Goal: Task Accomplishment & Management: Complete application form

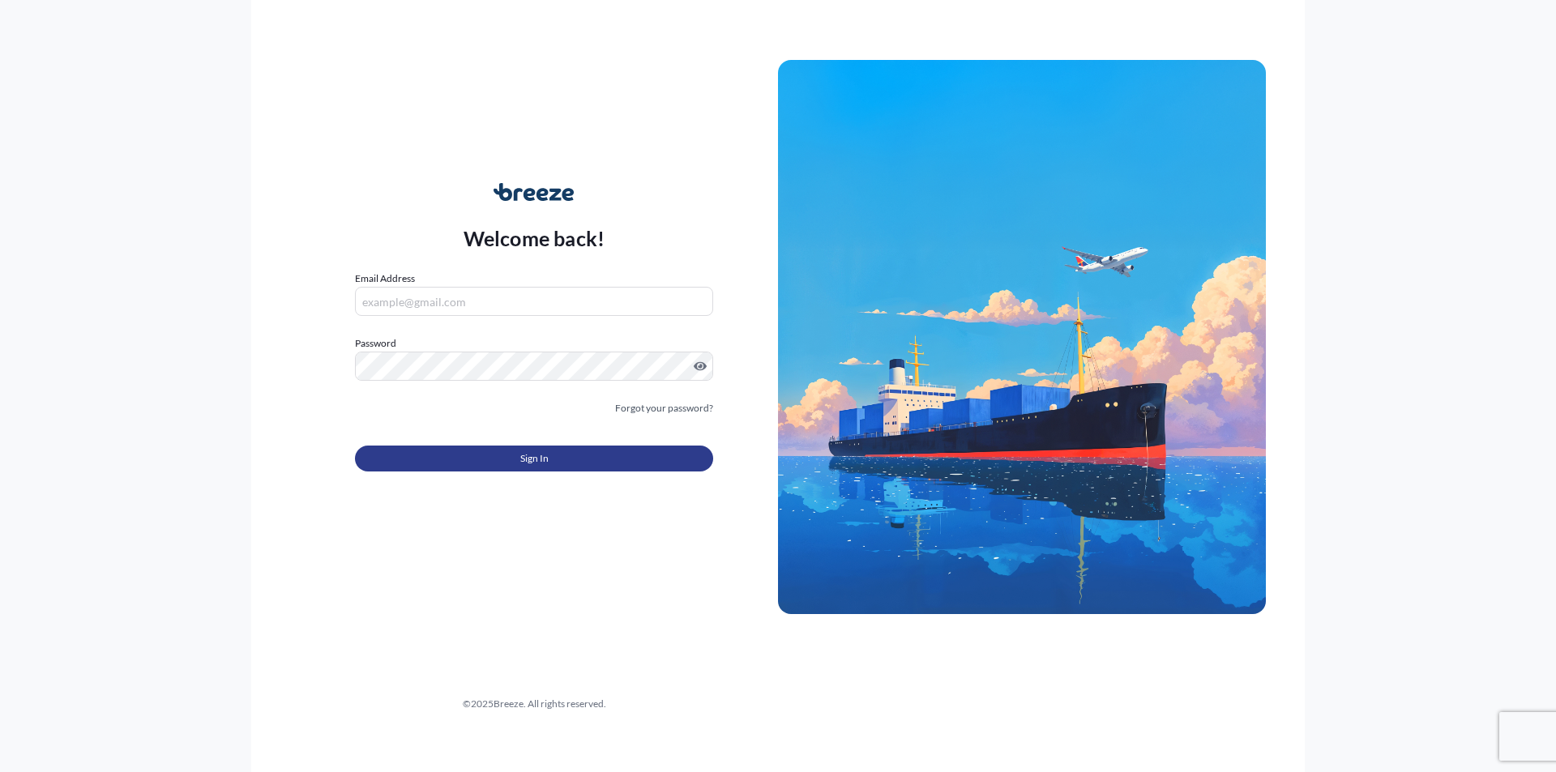
type input "[PERSON_NAME][EMAIL_ADDRESS][DOMAIN_NAME]"
click at [509, 450] on button "Sign In" at bounding box center [534, 459] width 358 height 26
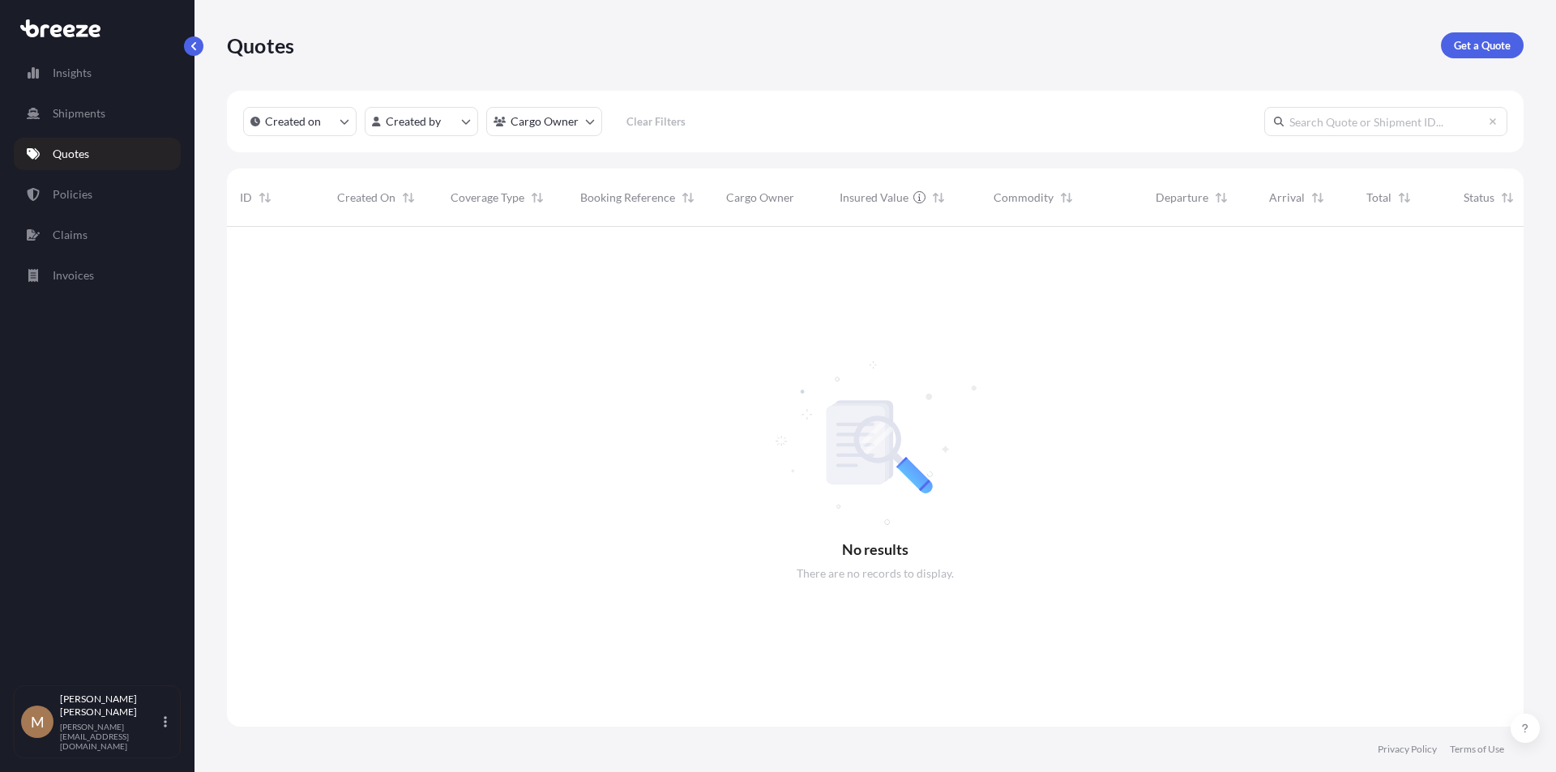
scroll to position [546, 1284]
click at [1472, 50] on p "Get a Quote" at bounding box center [1481, 45] width 57 height 16
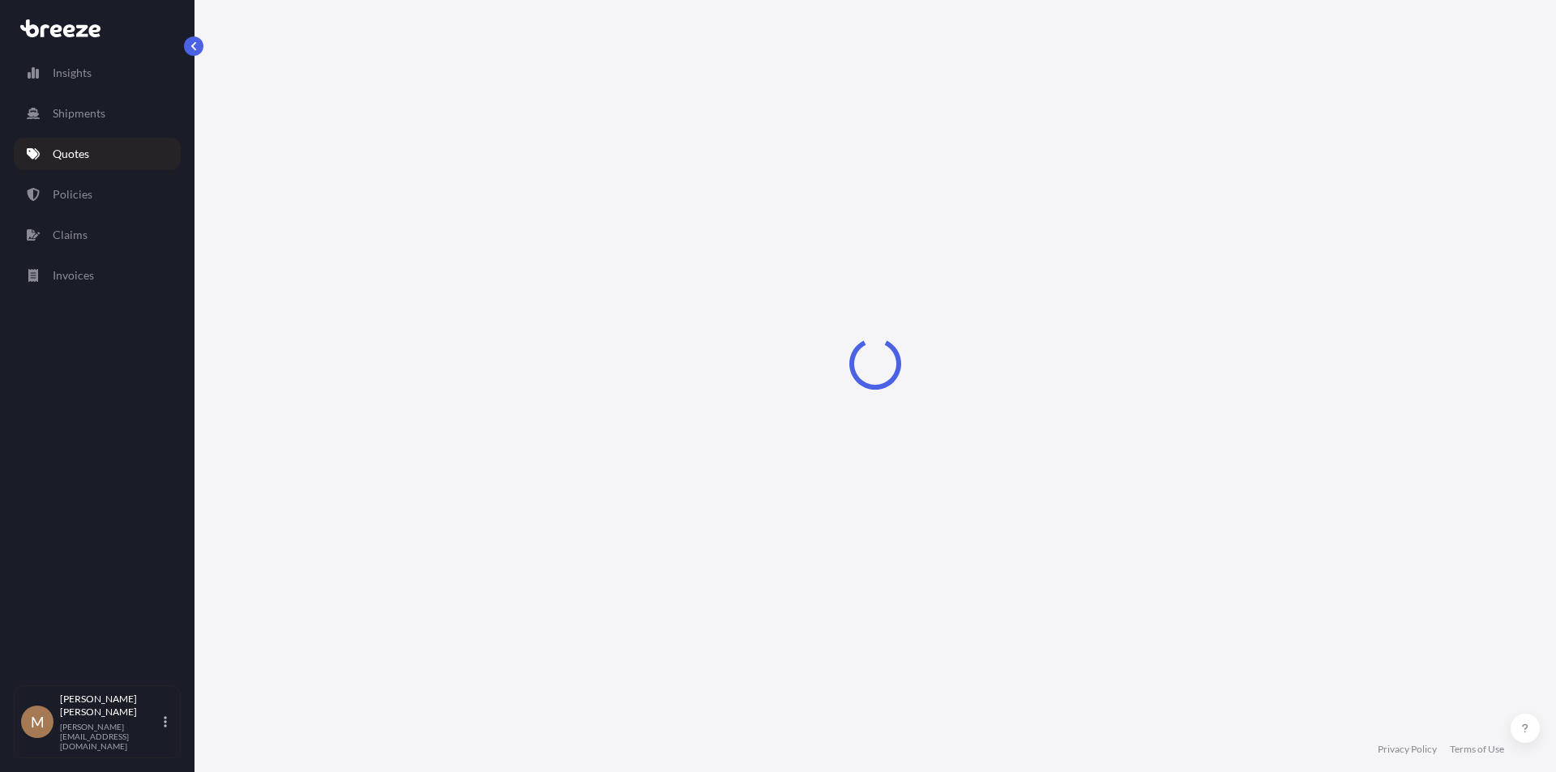
select select "Sea"
select select "1"
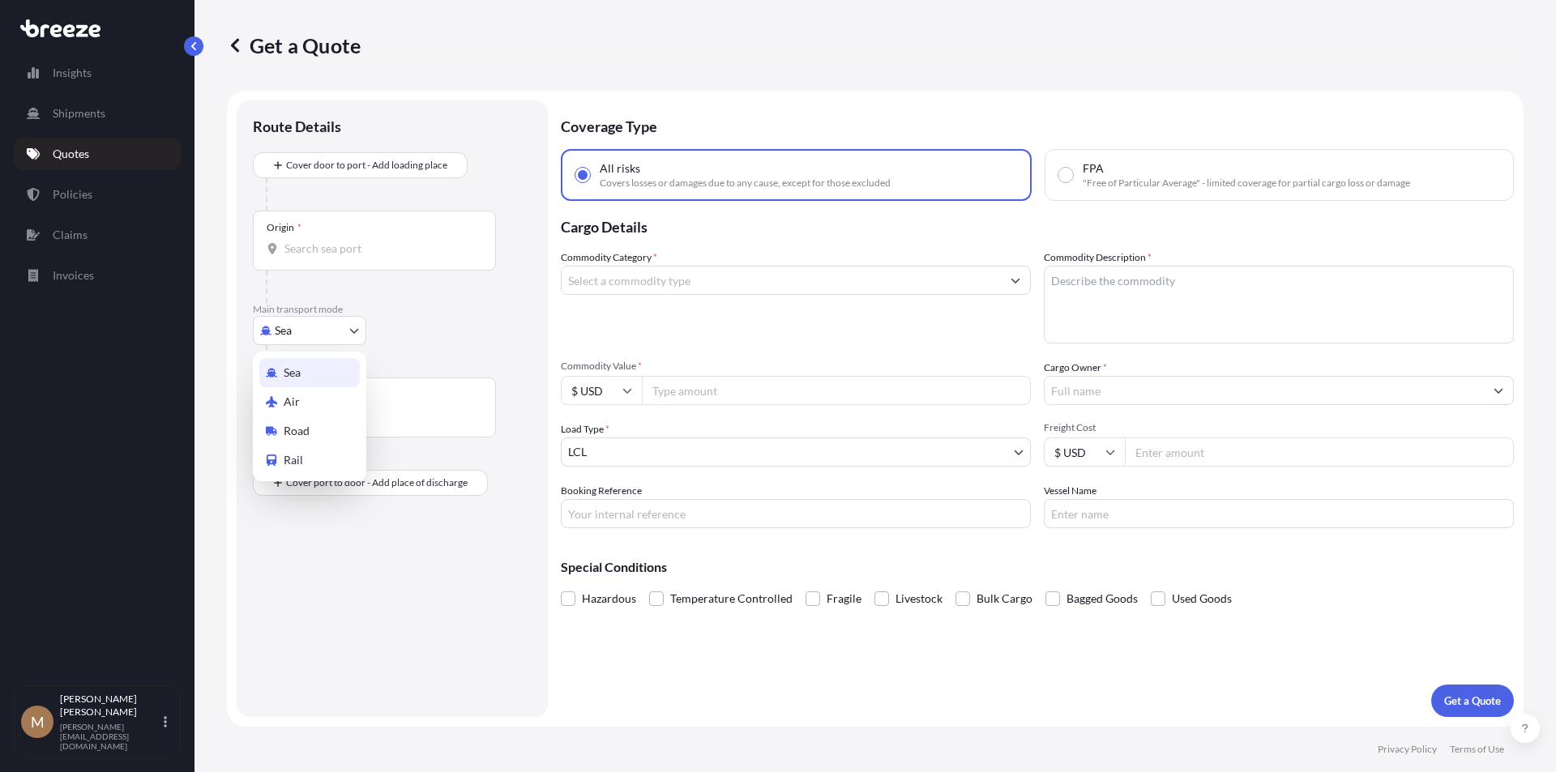
click at [352, 330] on body "Insights Shipments Quotes Policies Claims Invoices M [PERSON_NAME] [PERSON_NAME…" at bounding box center [778, 386] width 1556 height 772
click at [317, 428] on div "Road" at bounding box center [309, 430] width 100 height 29
select select "Road"
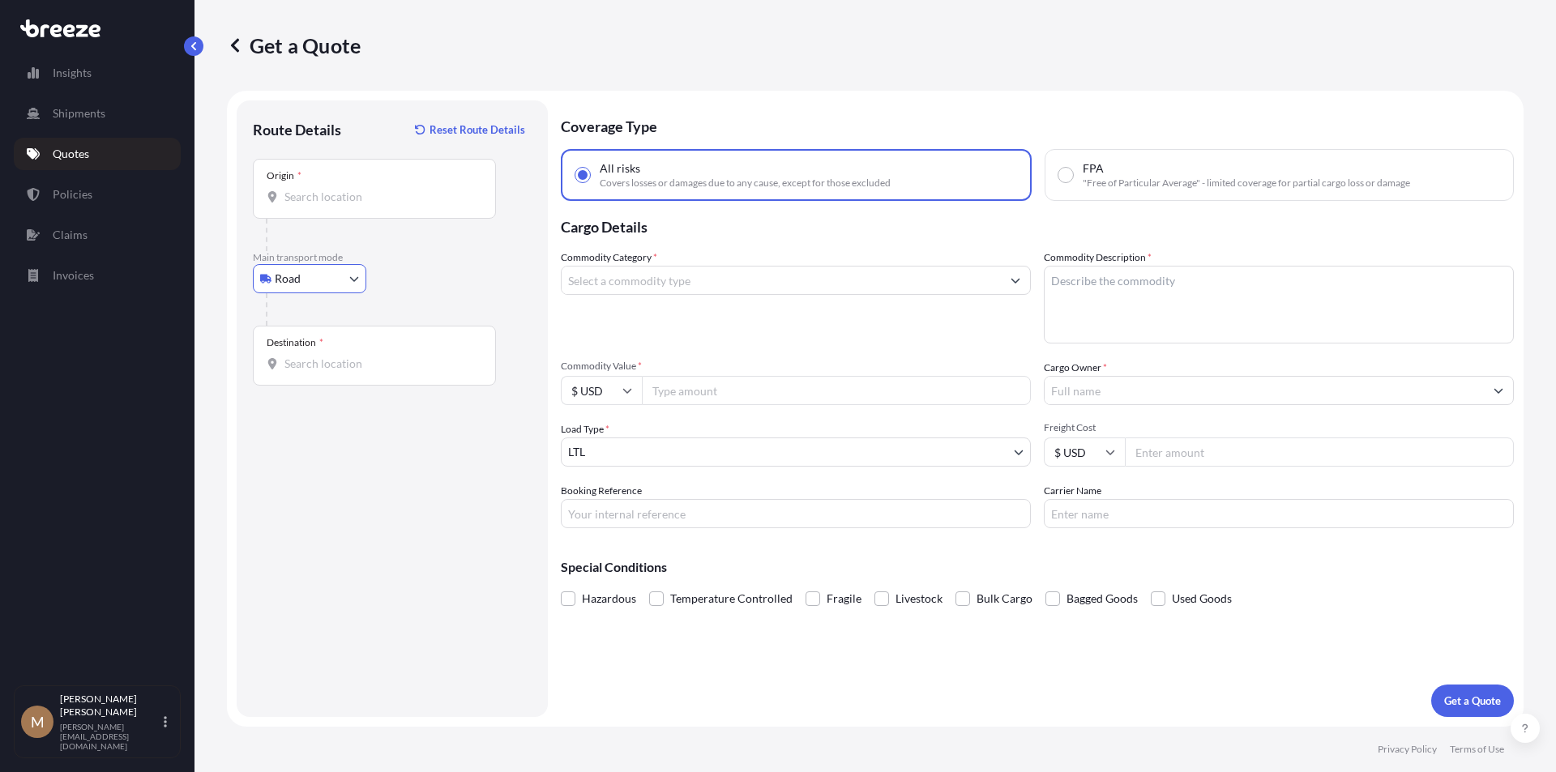
click at [344, 198] on input "Origin *" at bounding box center [379, 197] width 191 height 16
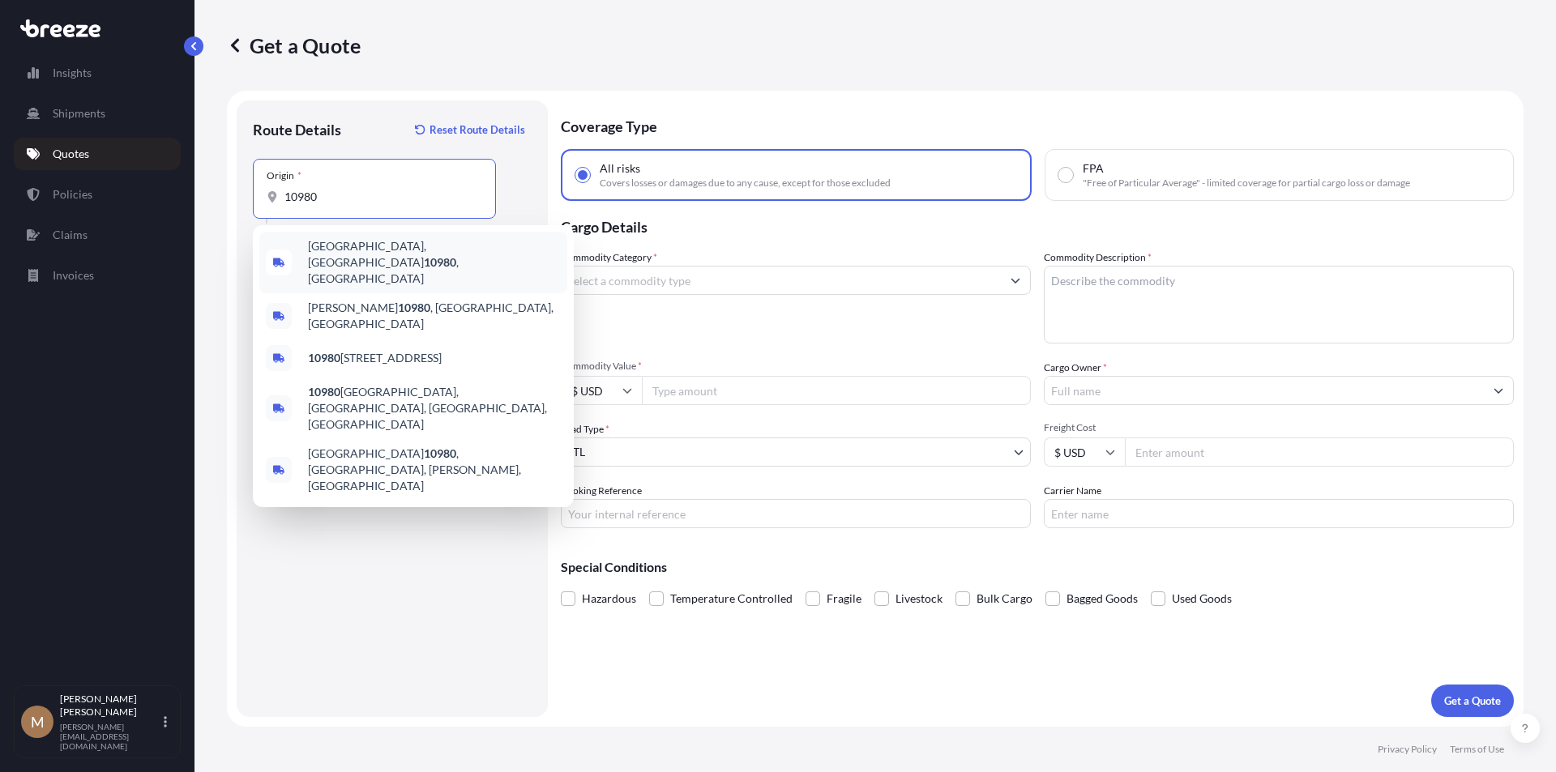
click at [348, 249] on span "[GEOGRAPHIC_DATA] , [GEOGRAPHIC_DATA]" at bounding box center [434, 262] width 253 height 49
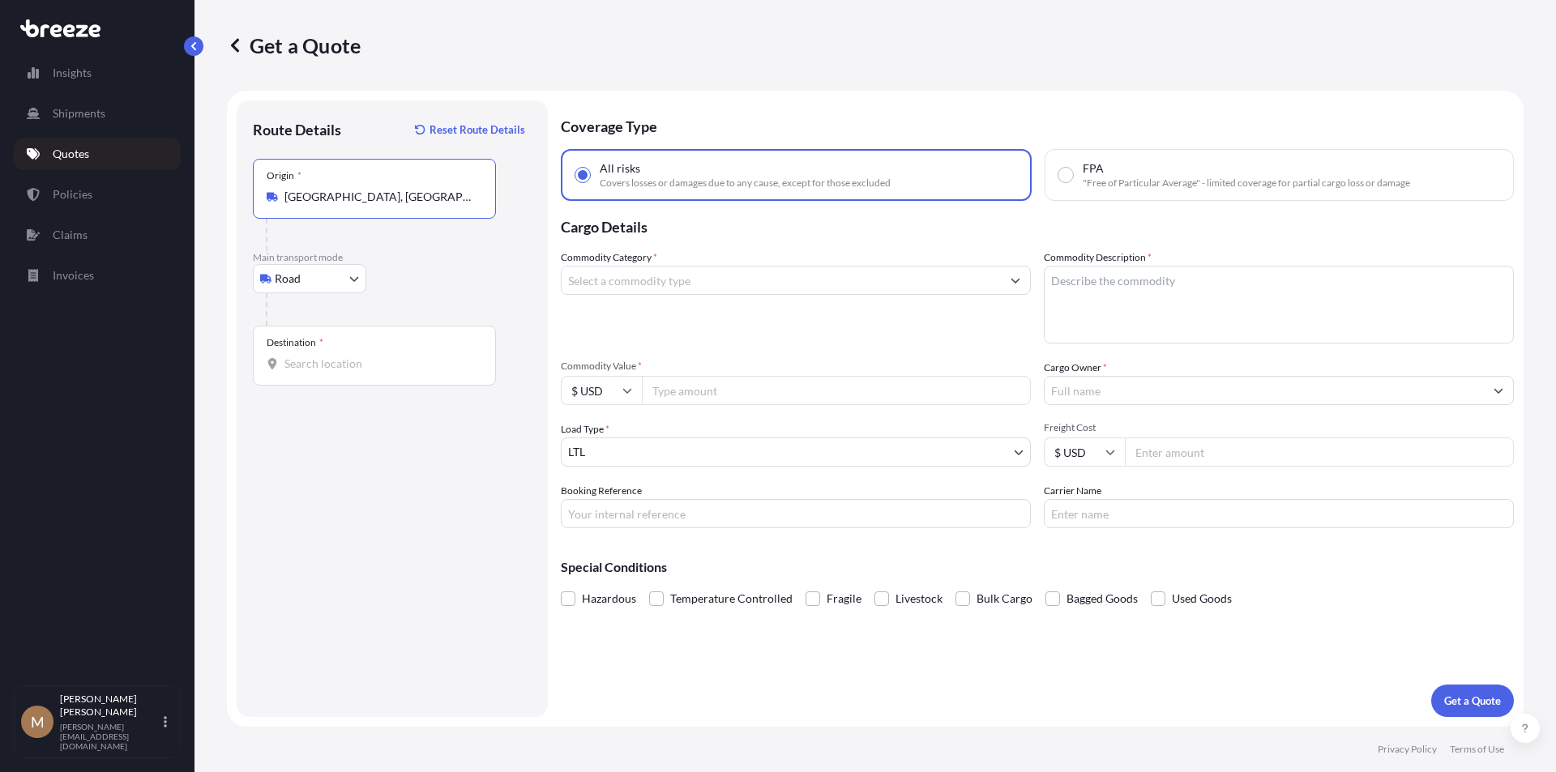
type input "[GEOGRAPHIC_DATA], [GEOGRAPHIC_DATA]"
click at [345, 363] on input "Destination *" at bounding box center [379, 364] width 191 height 16
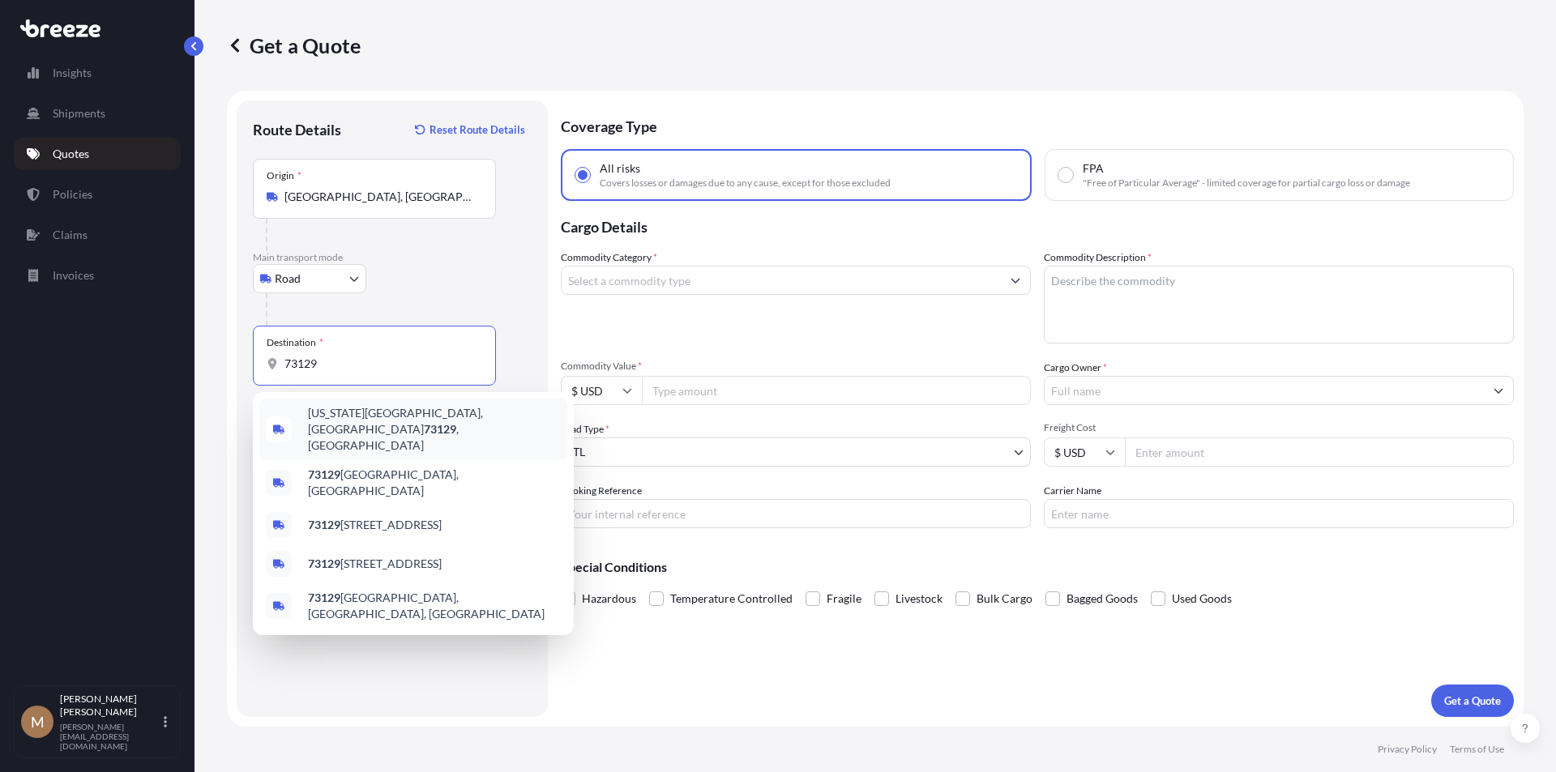
click at [344, 413] on span "[US_STATE][GEOGRAPHIC_DATA] , [GEOGRAPHIC_DATA]" at bounding box center [434, 429] width 253 height 49
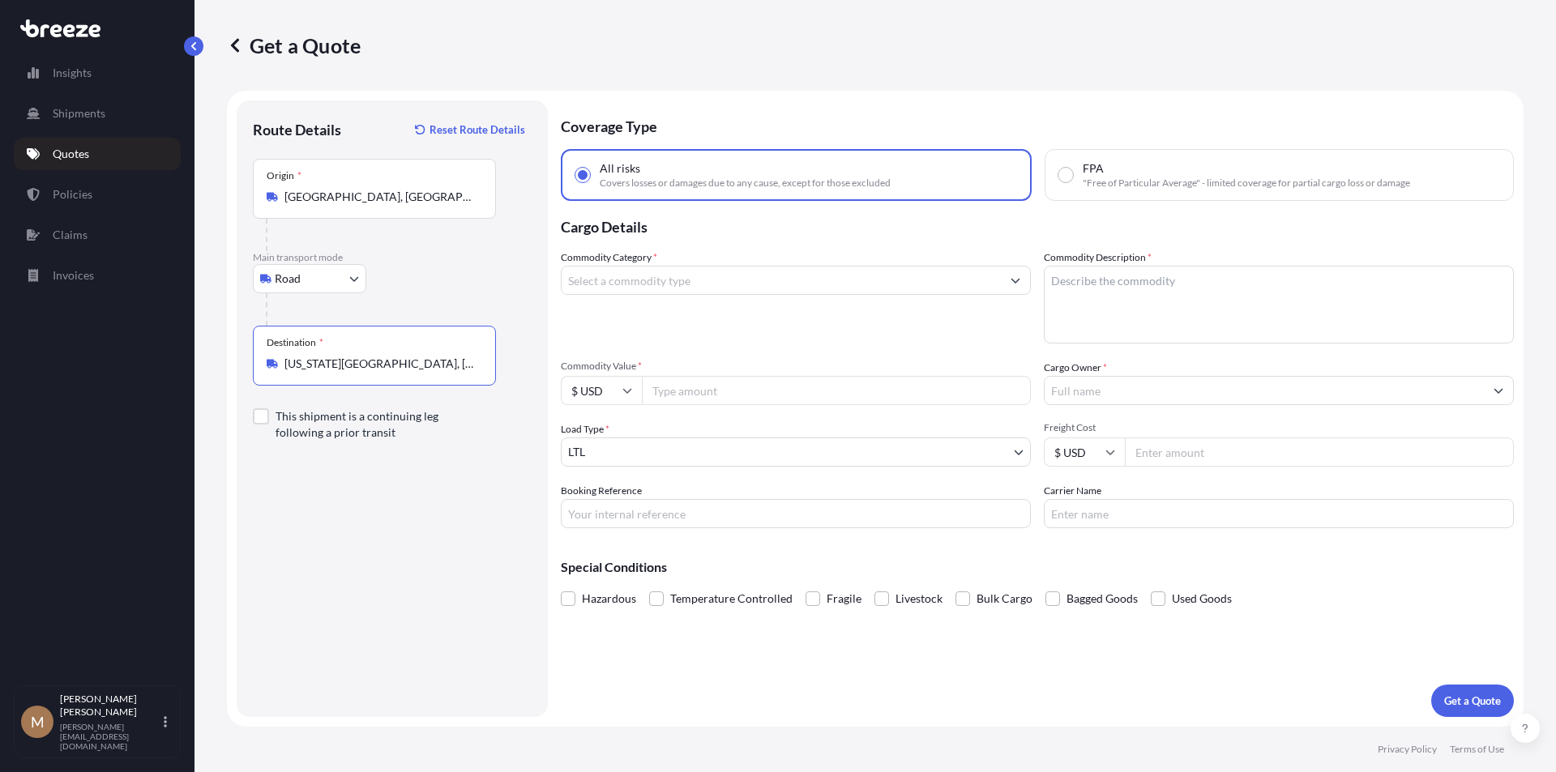
type input "[US_STATE][GEOGRAPHIC_DATA], [GEOGRAPHIC_DATA]"
click at [681, 278] on input "Commodity Category *" at bounding box center [780, 280] width 439 height 29
type input "t"
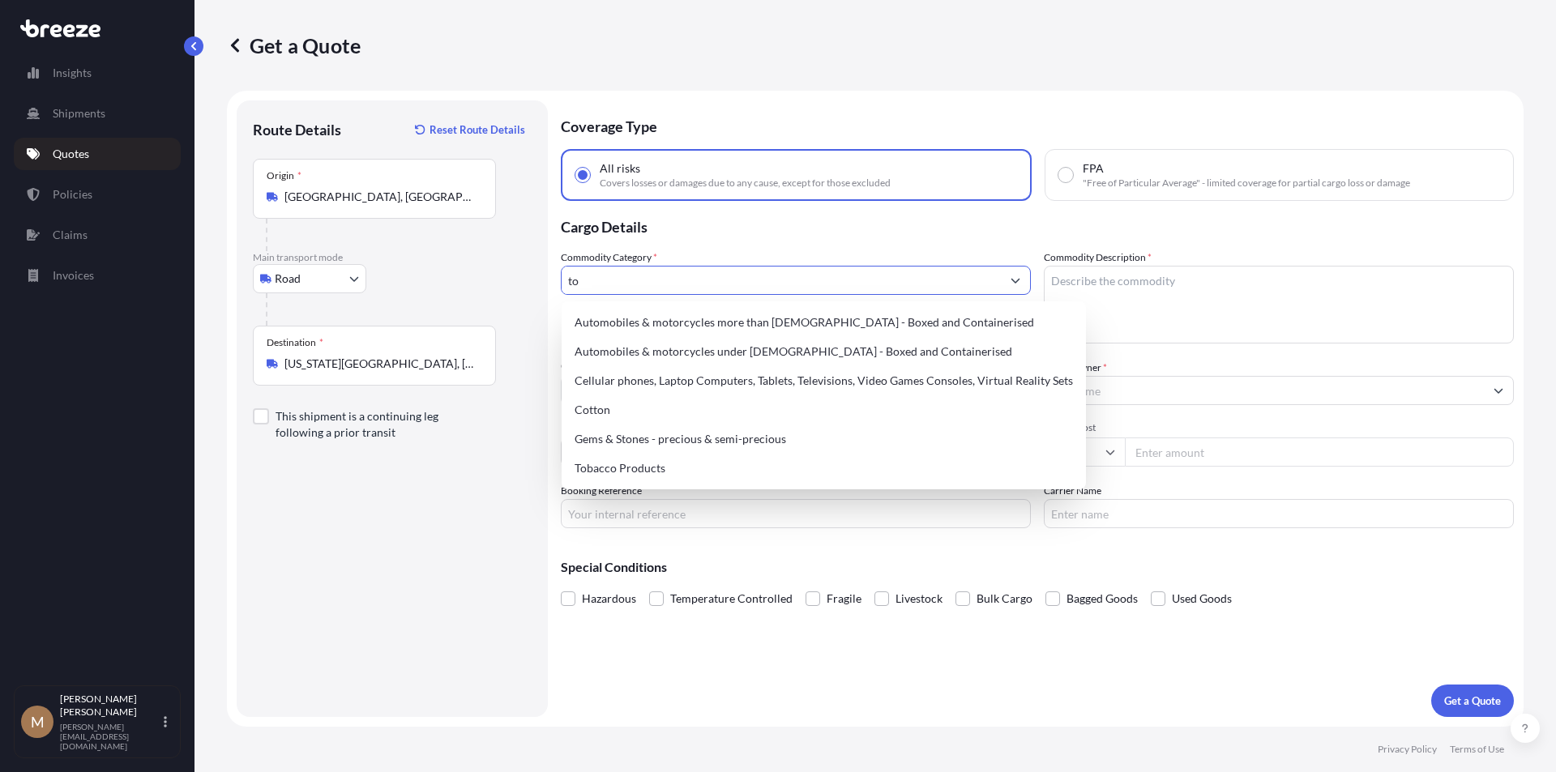
type input "t"
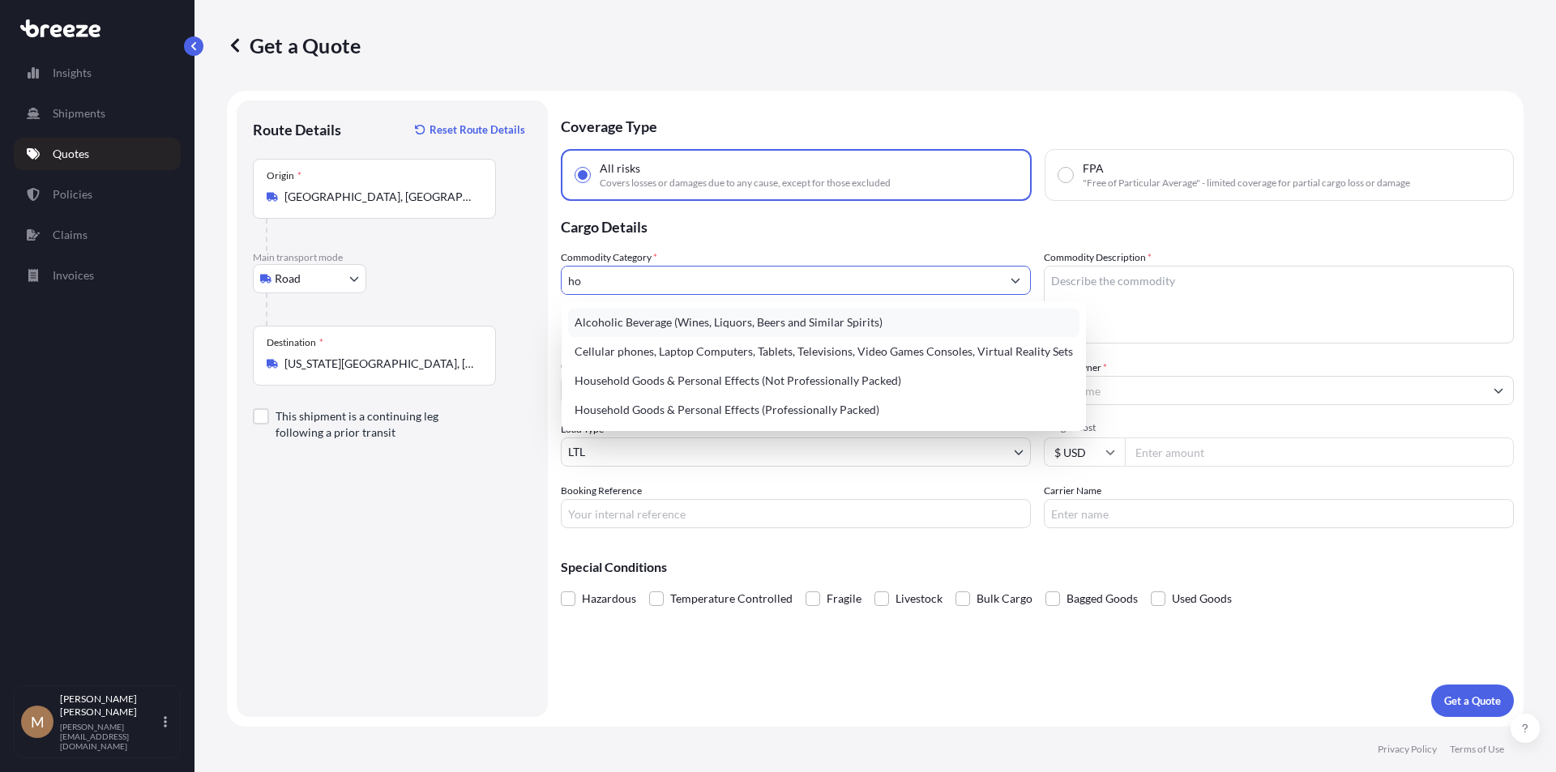
type input "h"
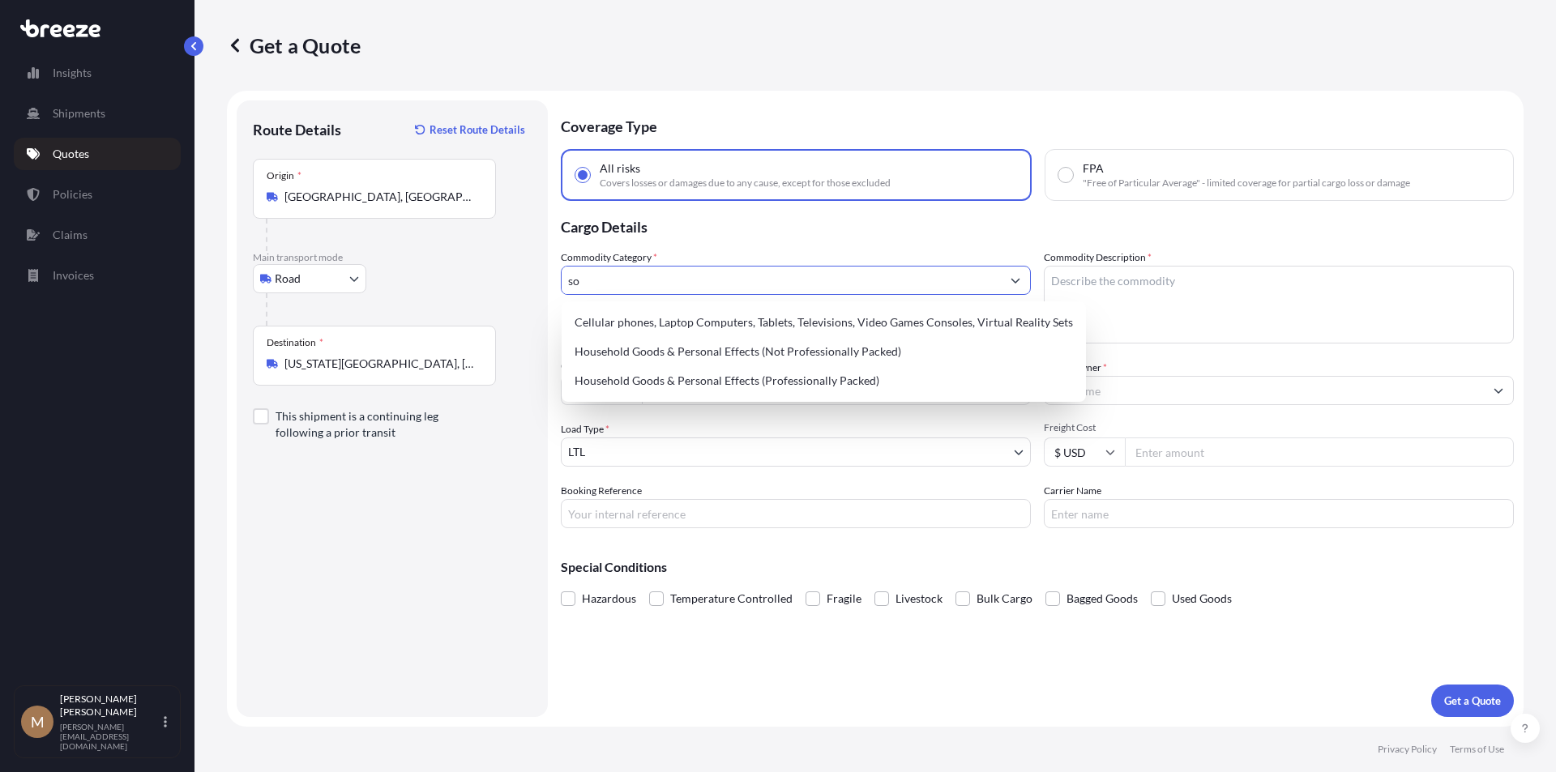
type input "s"
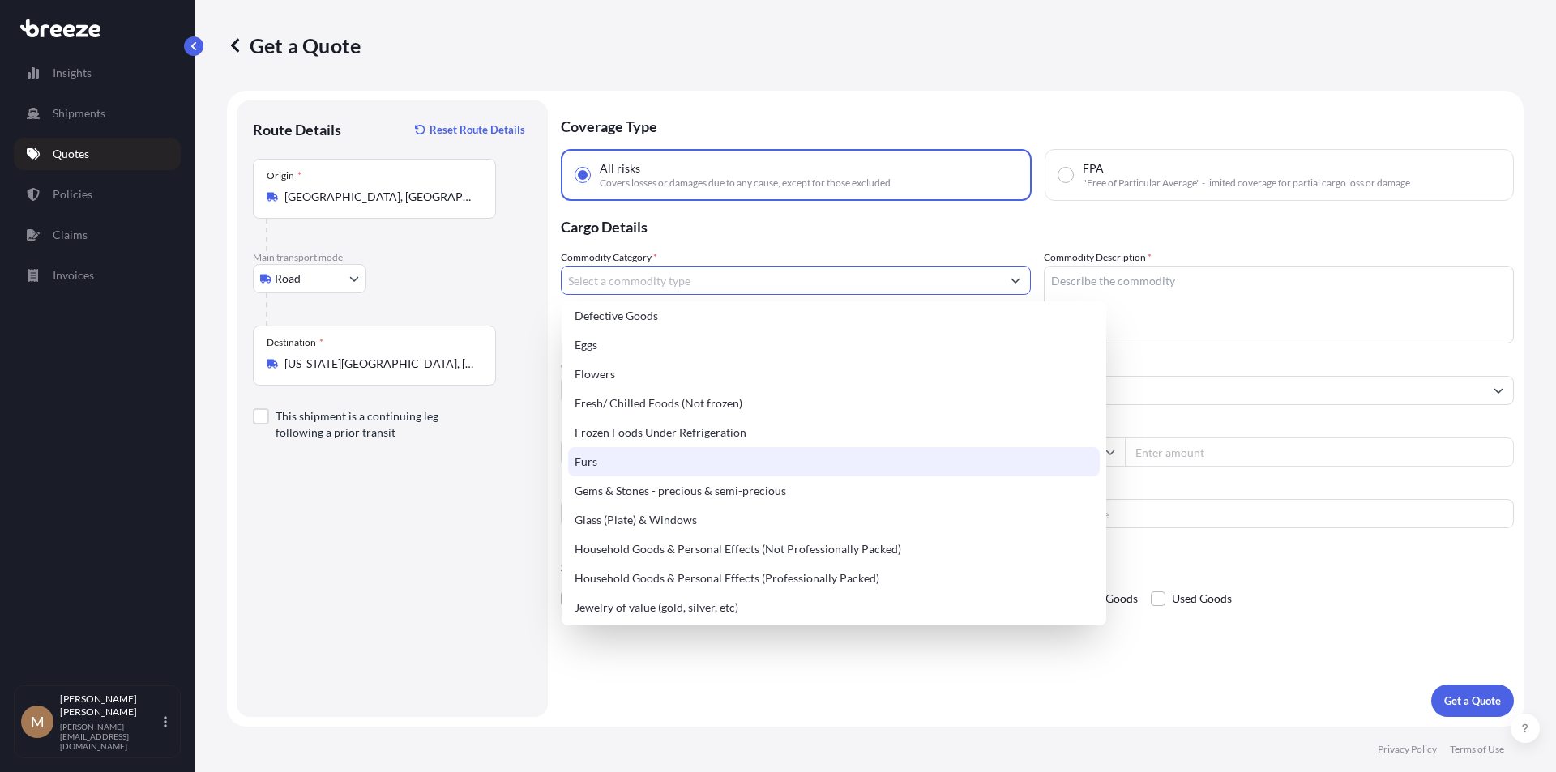
scroll to position [519, 0]
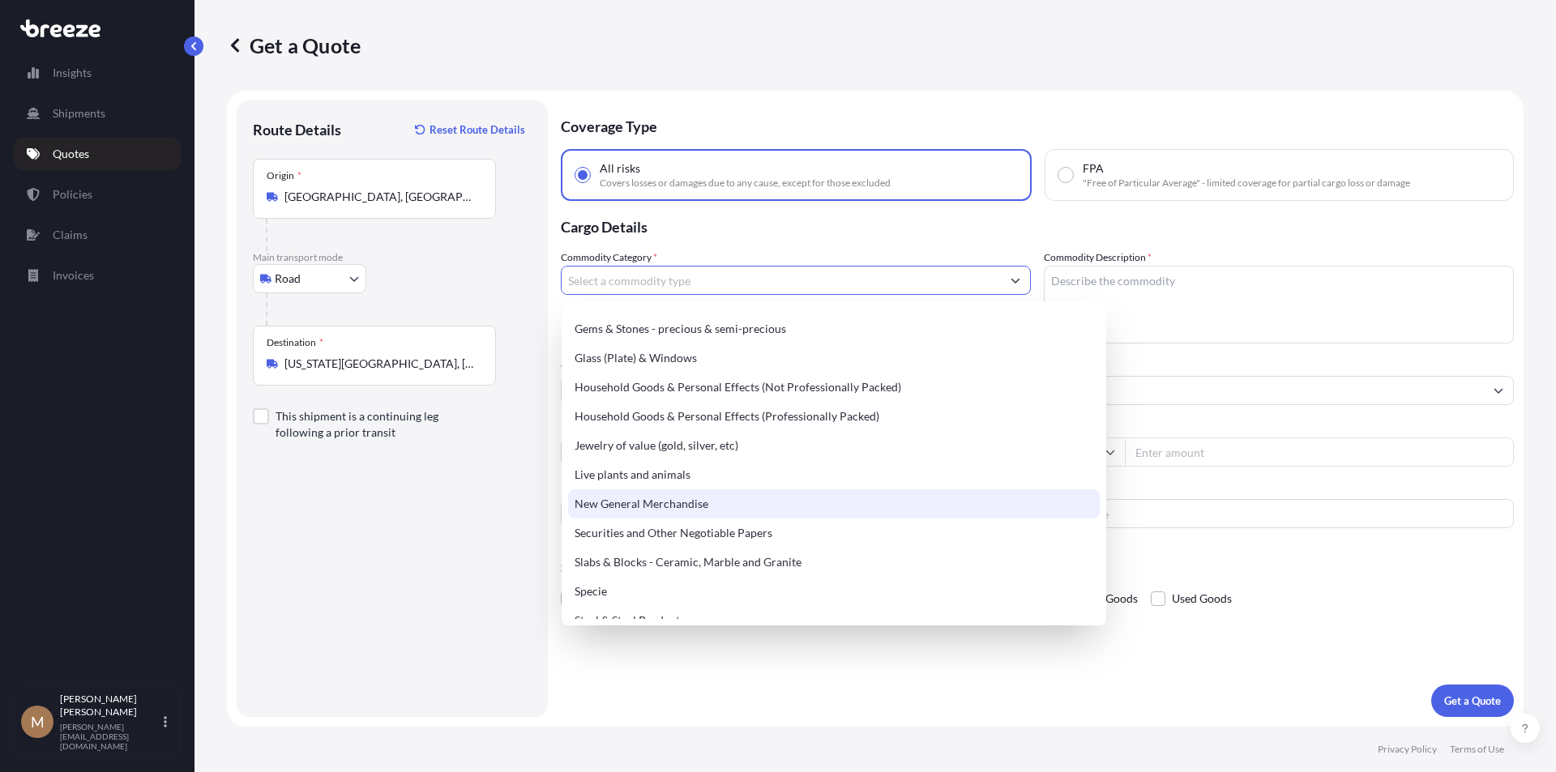
click at [640, 504] on div "New General Merchandise" at bounding box center [833, 503] width 531 height 29
type input "New General Merchandise"
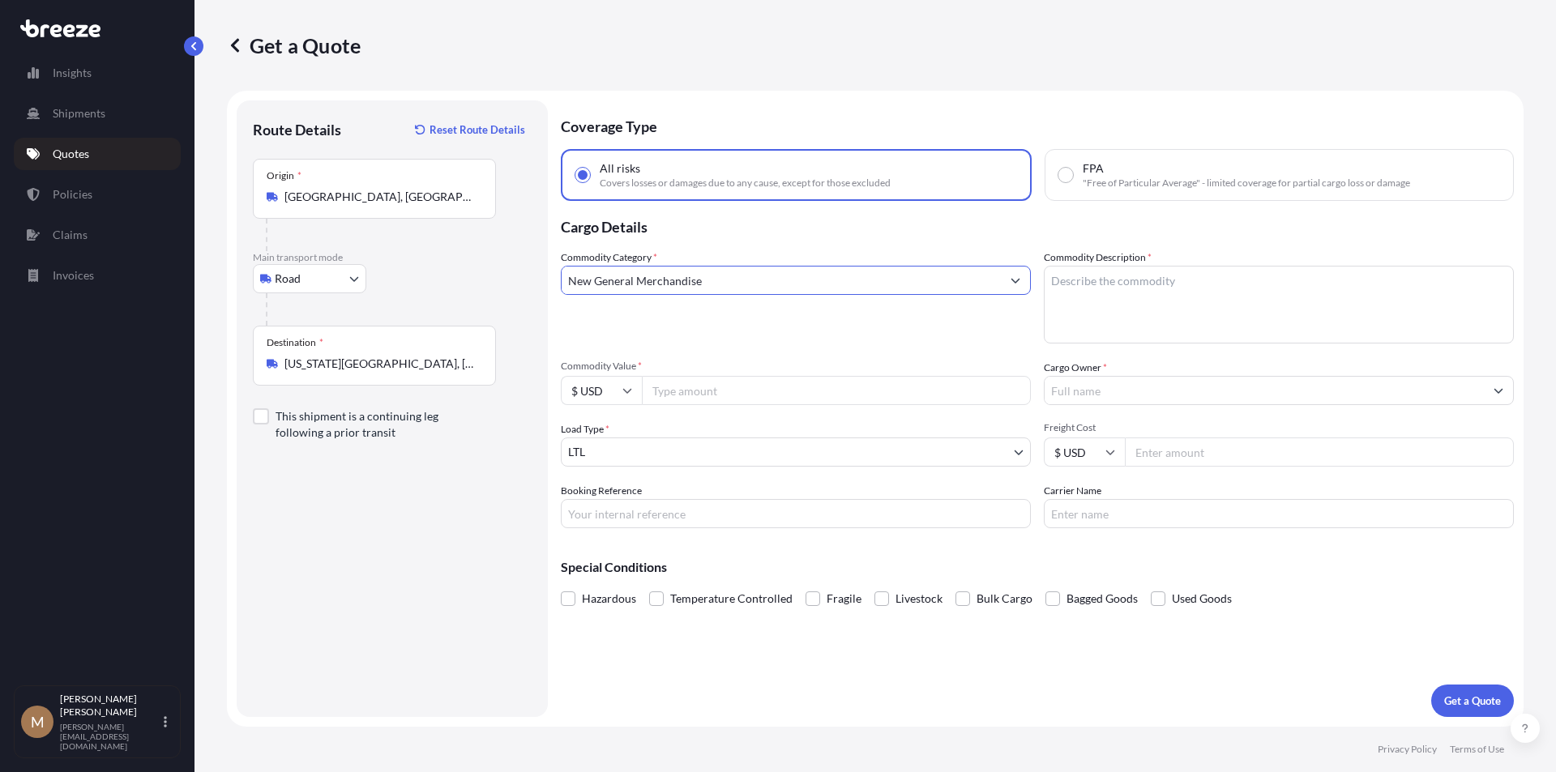
click at [1164, 284] on textarea "Commodity Description *" at bounding box center [1279, 305] width 470 height 78
type textarea "H"
type textarea "Shampoo, Etc."
click at [704, 388] on input "Commodity Value *" at bounding box center [836, 390] width 389 height 29
type input "4300"
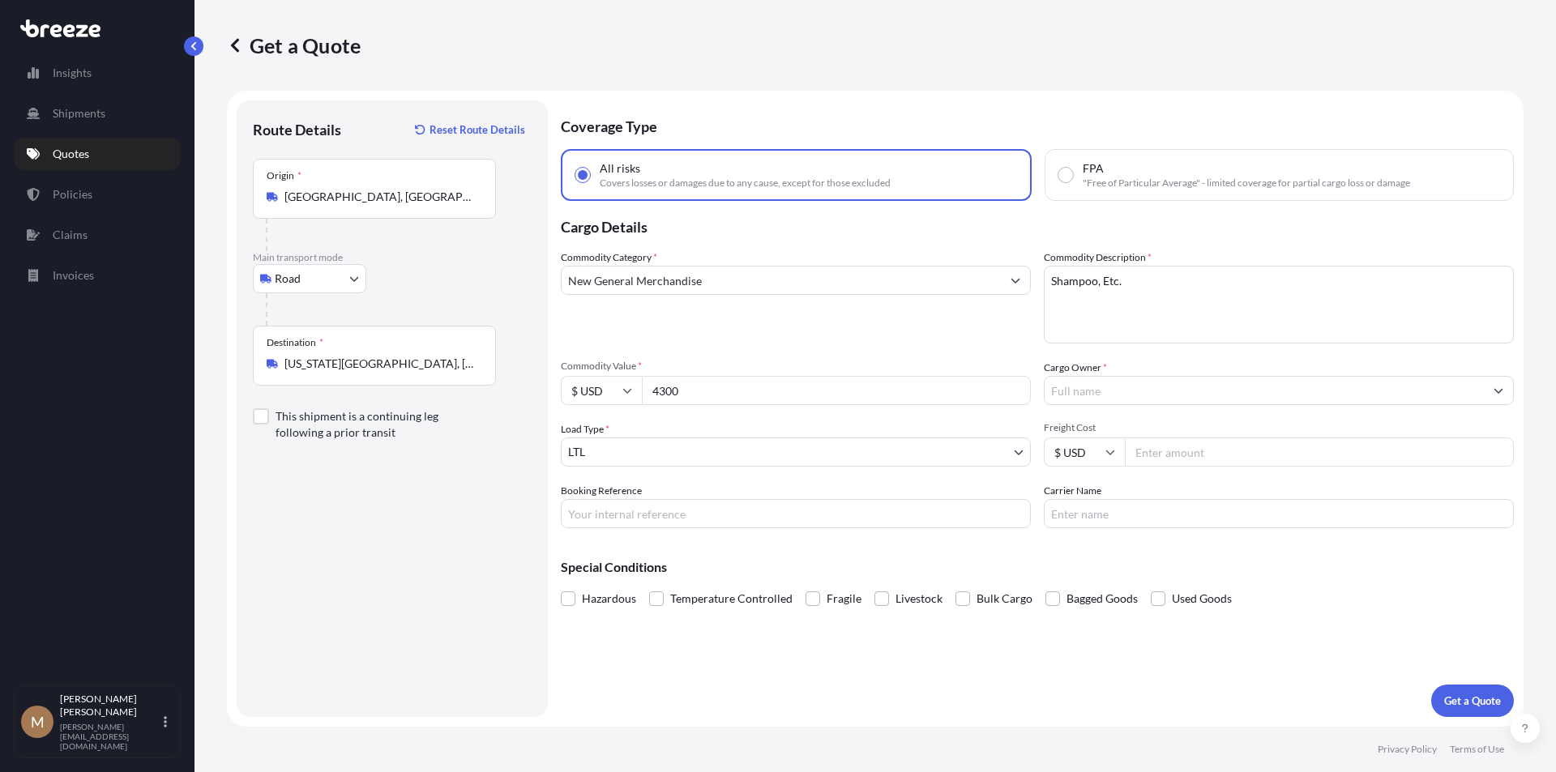
click at [614, 389] on input "$ USD" at bounding box center [601, 390] width 81 height 29
click at [682, 395] on input "4300" at bounding box center [836, 390] width 389 height 29
click at [941, 399] on input "4300" at bounding box center [836, 390] width 389 height 29
click at [1092, 396] on input "Cargo Owner *" at bounding box center [1263, 390] width 439 height 29
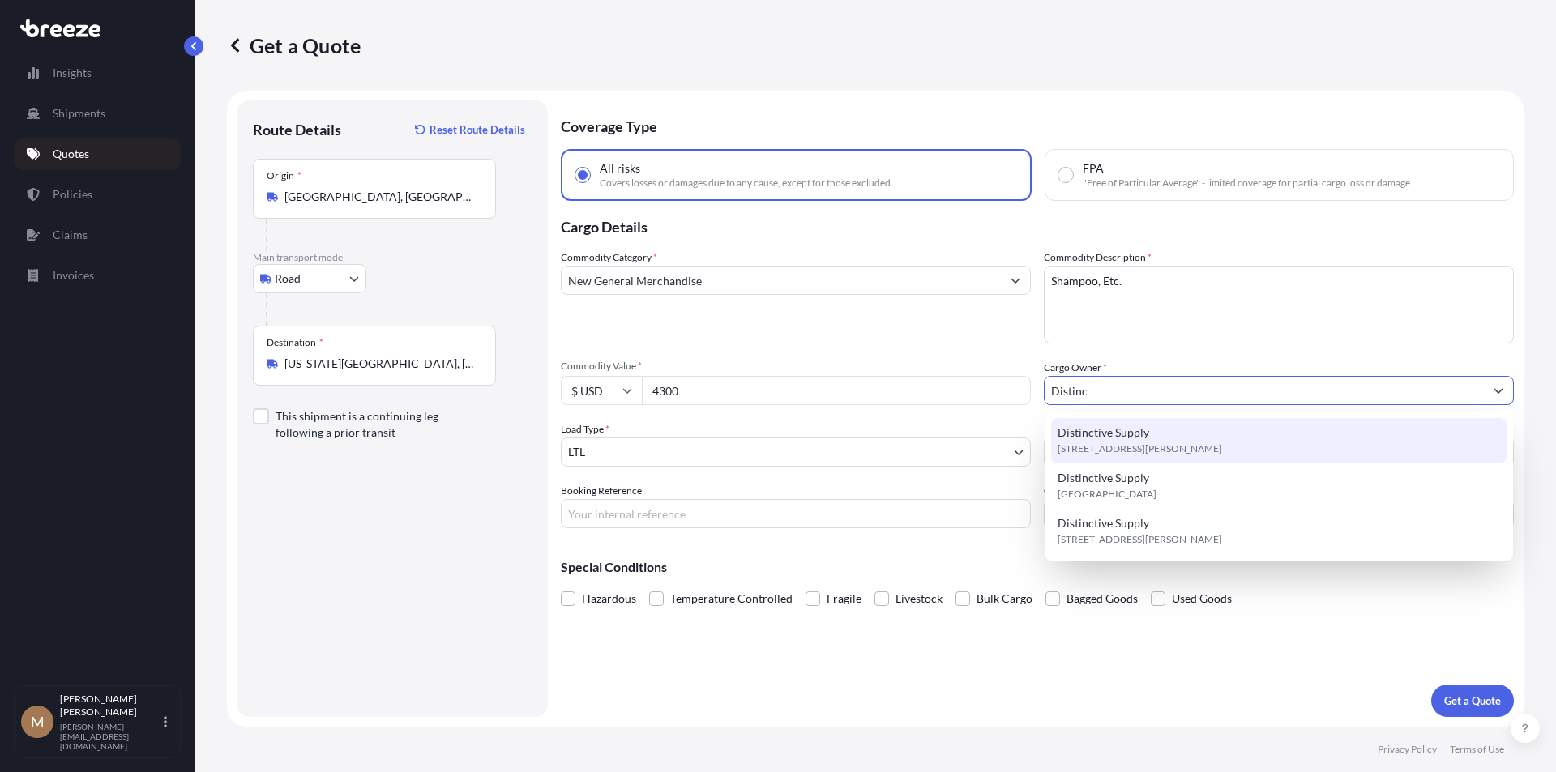
click at [1129, 447] on span "[STREET_ADDRESS][PERSON_NAME]" at bounding box center [1139, 449] width 164 height 16
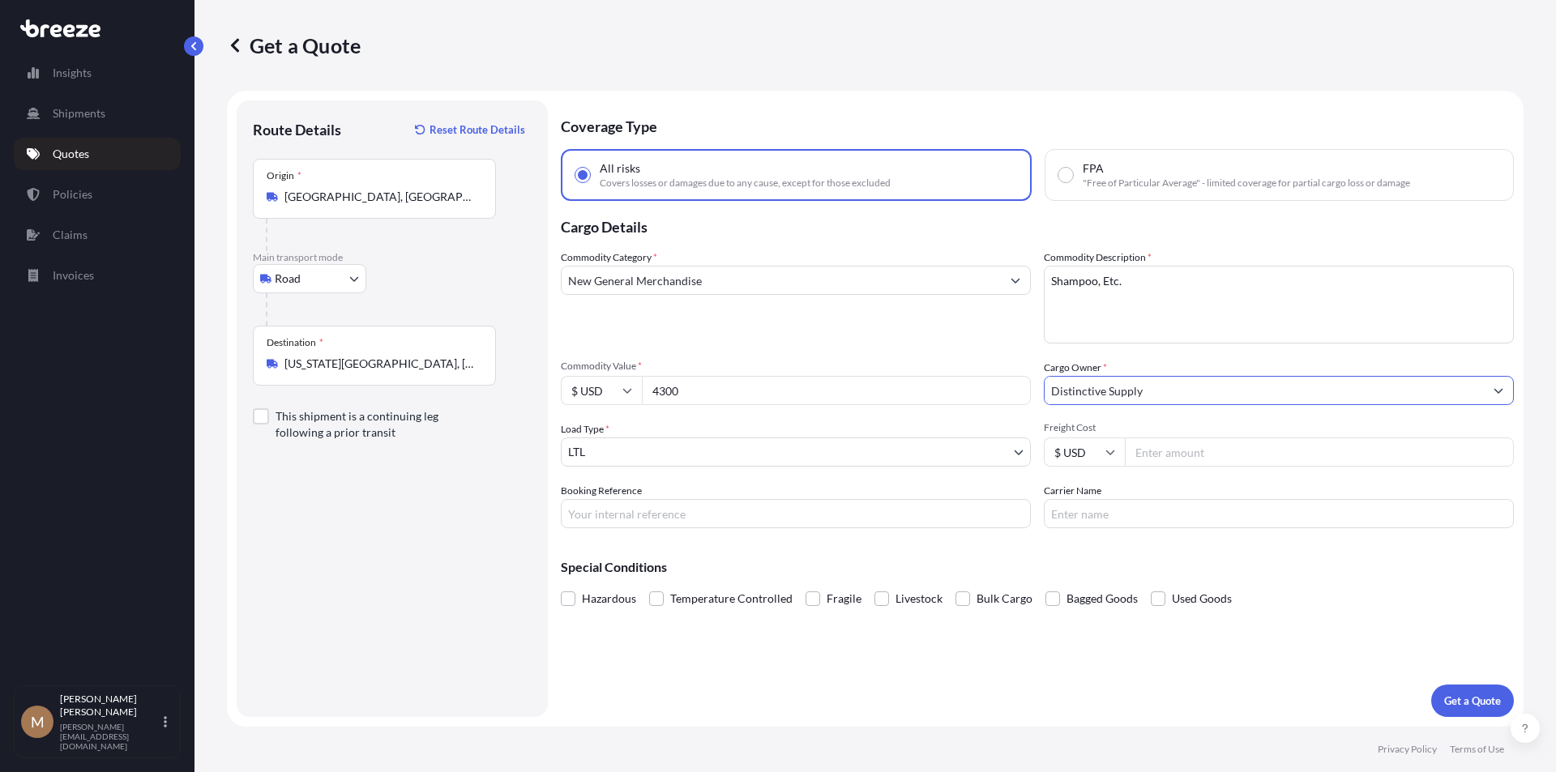
click at [1202, 395] on input "Distinctive Supply" at bounding box center [1263, 390] width 439 height 29
click at [1501, 391] on icon "Show suggestions" at bounding box center [1498, 391] width 10 height 10
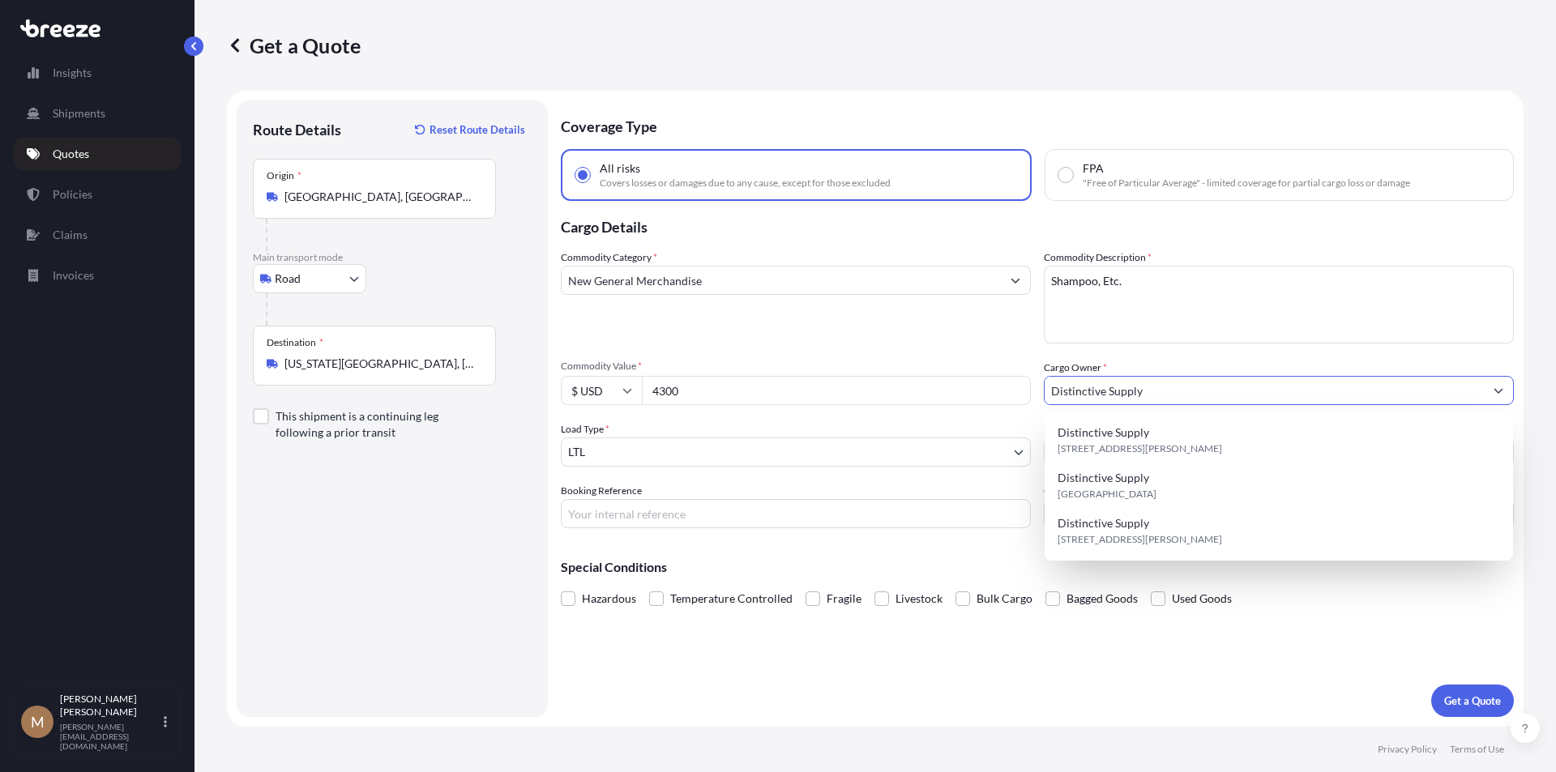
type input "Distinctive Supply"
click at [839, 425] on div "Load Type * LTL" at bounding box center [796, 443] width 470 height 45
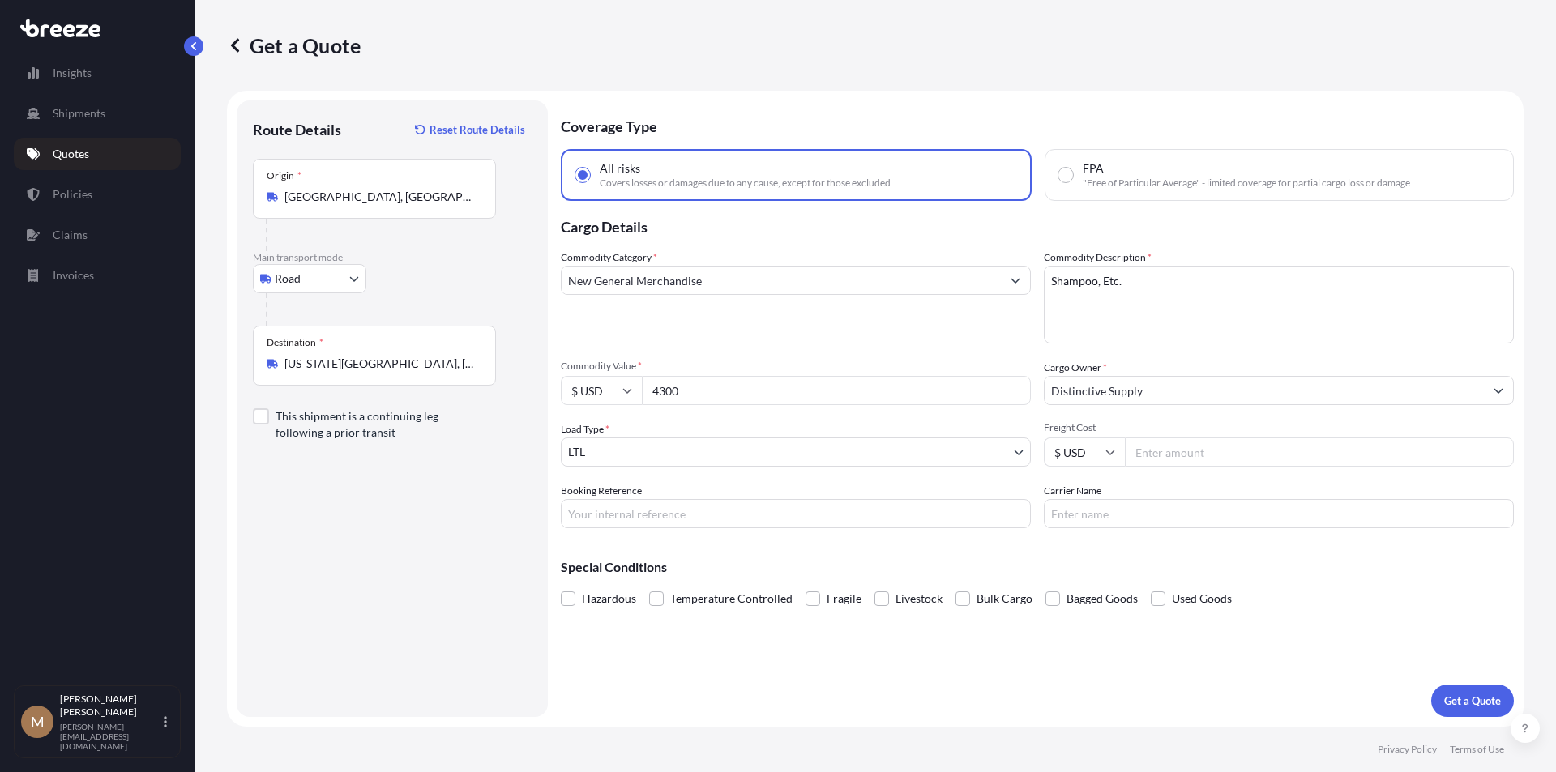
click at [1214, 446] on input "Freight Cost" at bounding box center [1319, 451] width 389 height 29
type input "336.85"
click at [664, 508] on input "Booking Reference" at bounding box center [796, 513] width 470 height 29
type input "163353"
click at [1185, 453] on input "336.85" at bounding box center [1319, 451] width 389 height 29
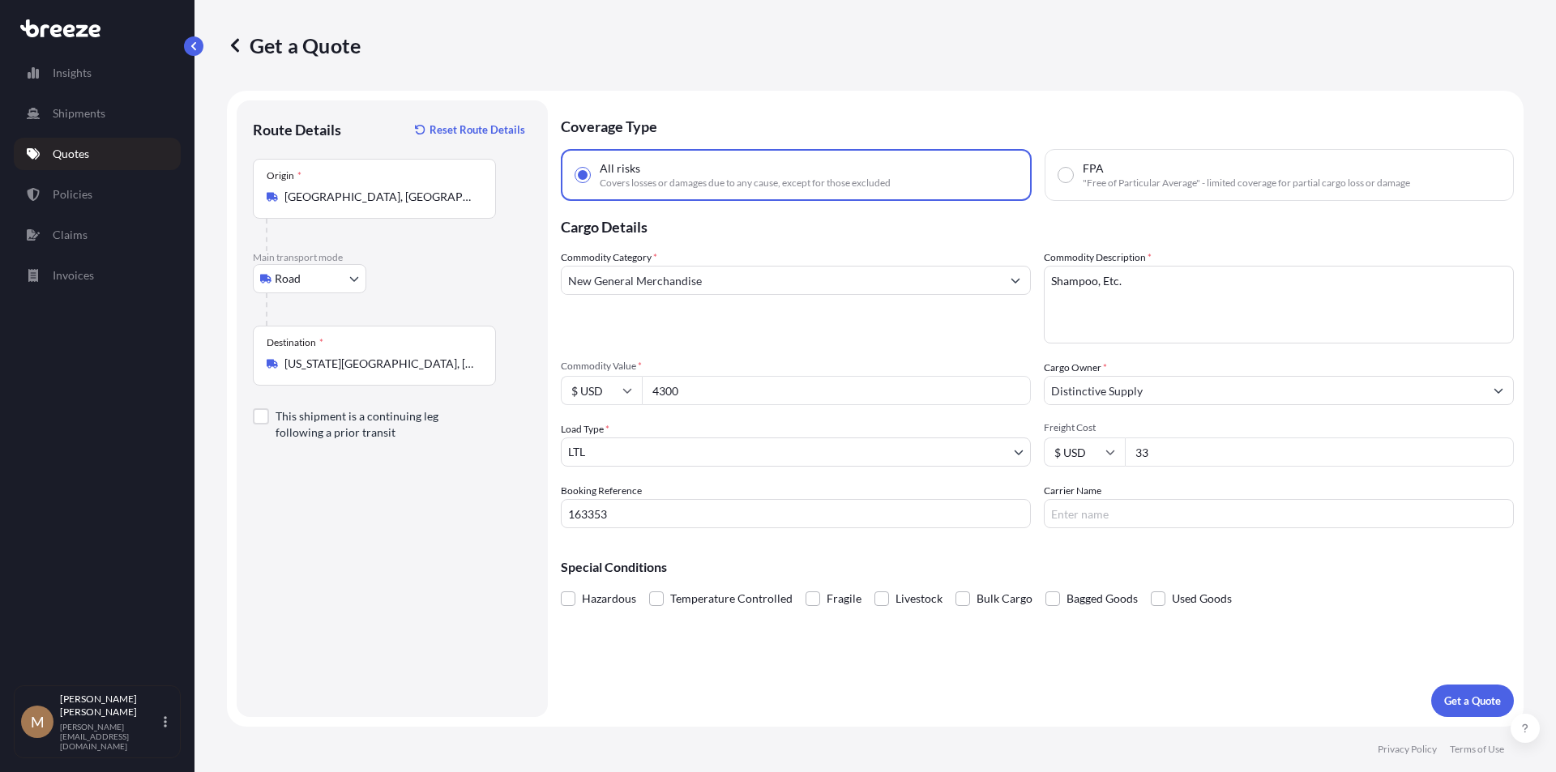
type input "3"
type input "337"
click at [689, 514] on input "163353" at bounding box center [796, 513] width 470 height 29
drag, startPoint x: 1117, startPoint y: 517, endPoint x: 1103, endPoint y: 515, distance: 14.7
click at [1117, 517] on input "Carrier Name" at bounding box center [1279, 513] width 470 height 29
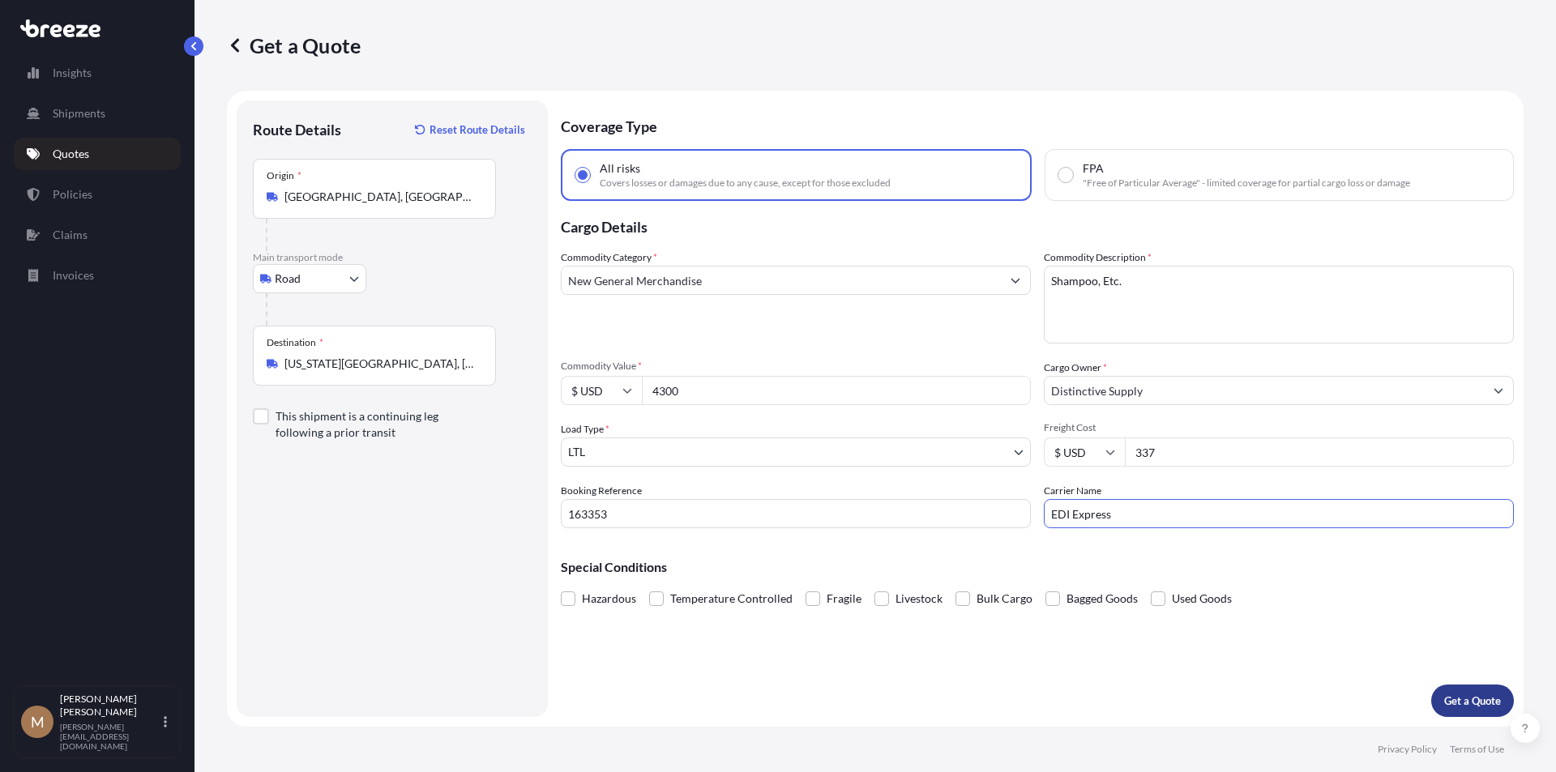
type input "EDI Express"
click at [1477, 701] on p "Get a Quote" at bounding box center [1472, 701] width 57 height 16
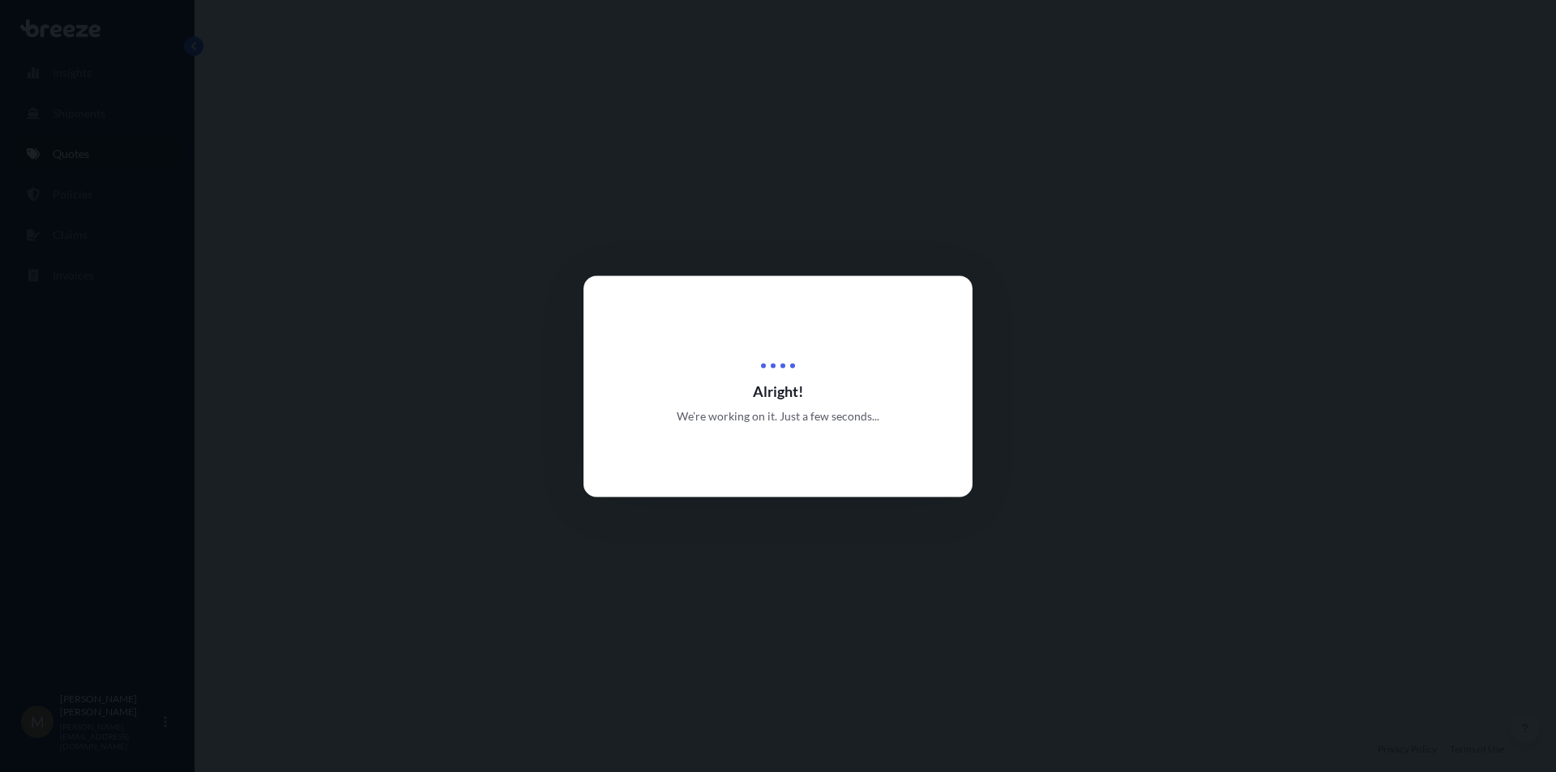
select select "Road"
select select "1"
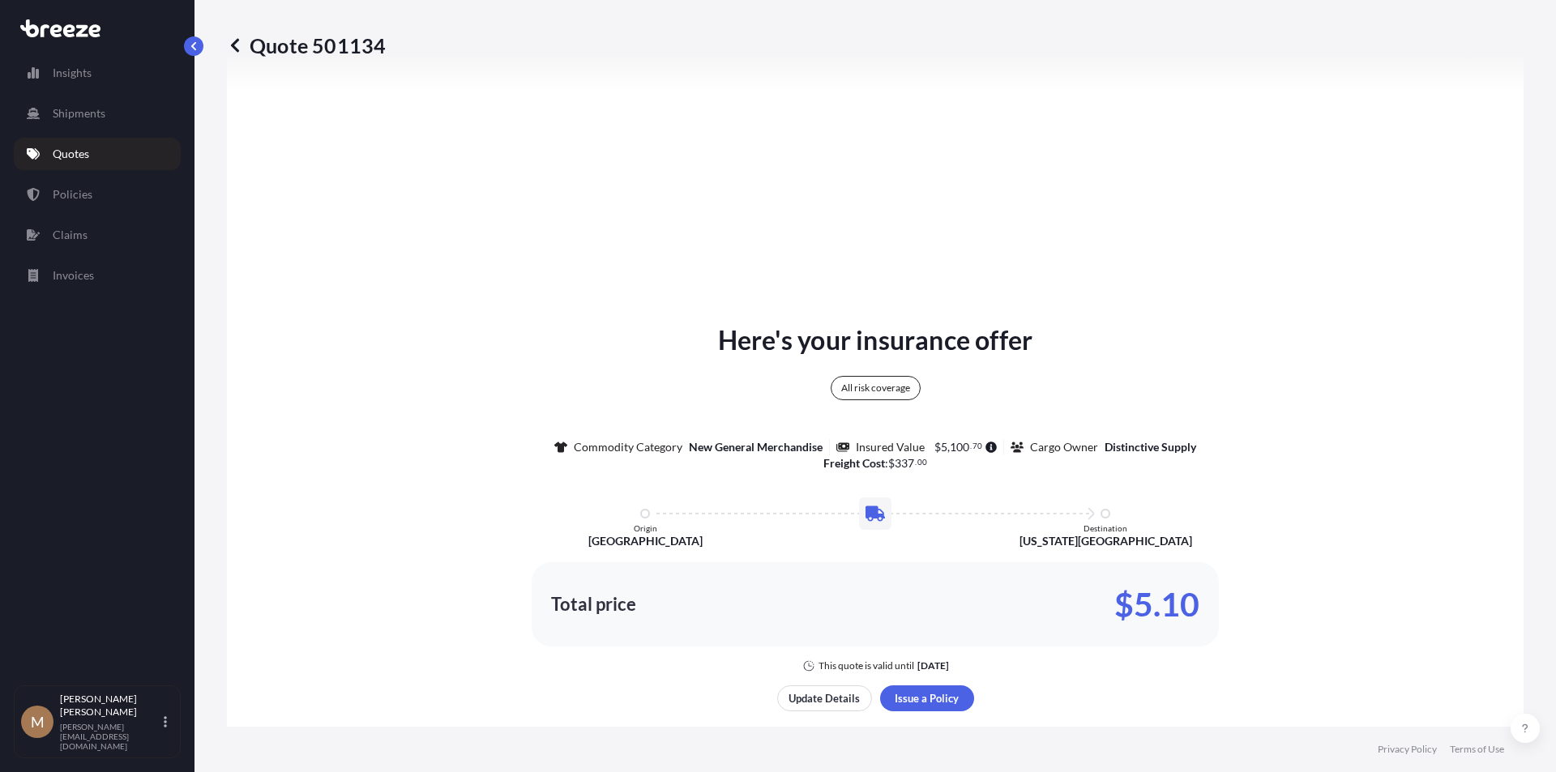
scroll to position [750, 0]
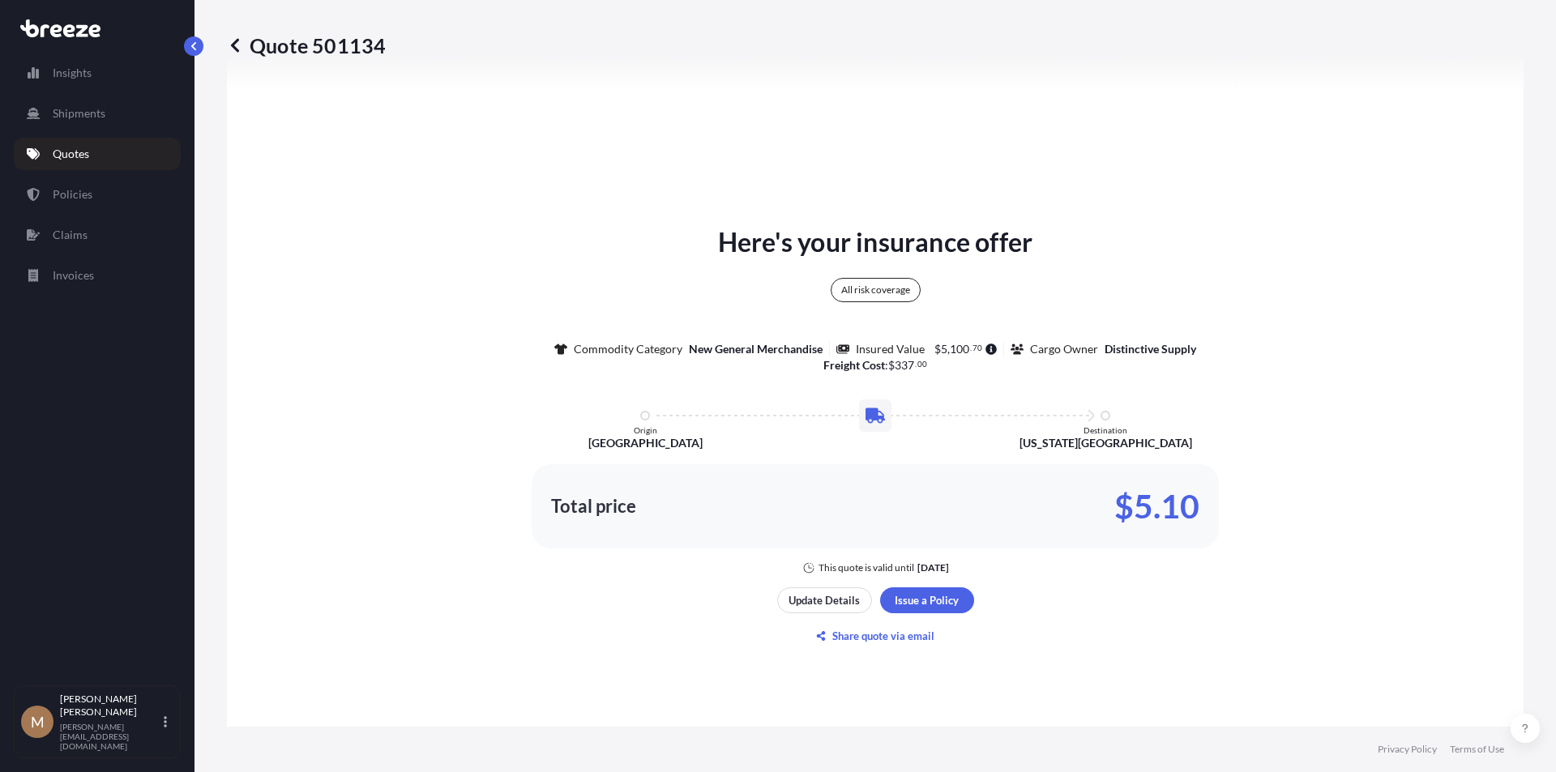
click at [331, 40] on p "Quote 501134" at bounding box center [306, 45] width 159 height 26
copy p "501134"
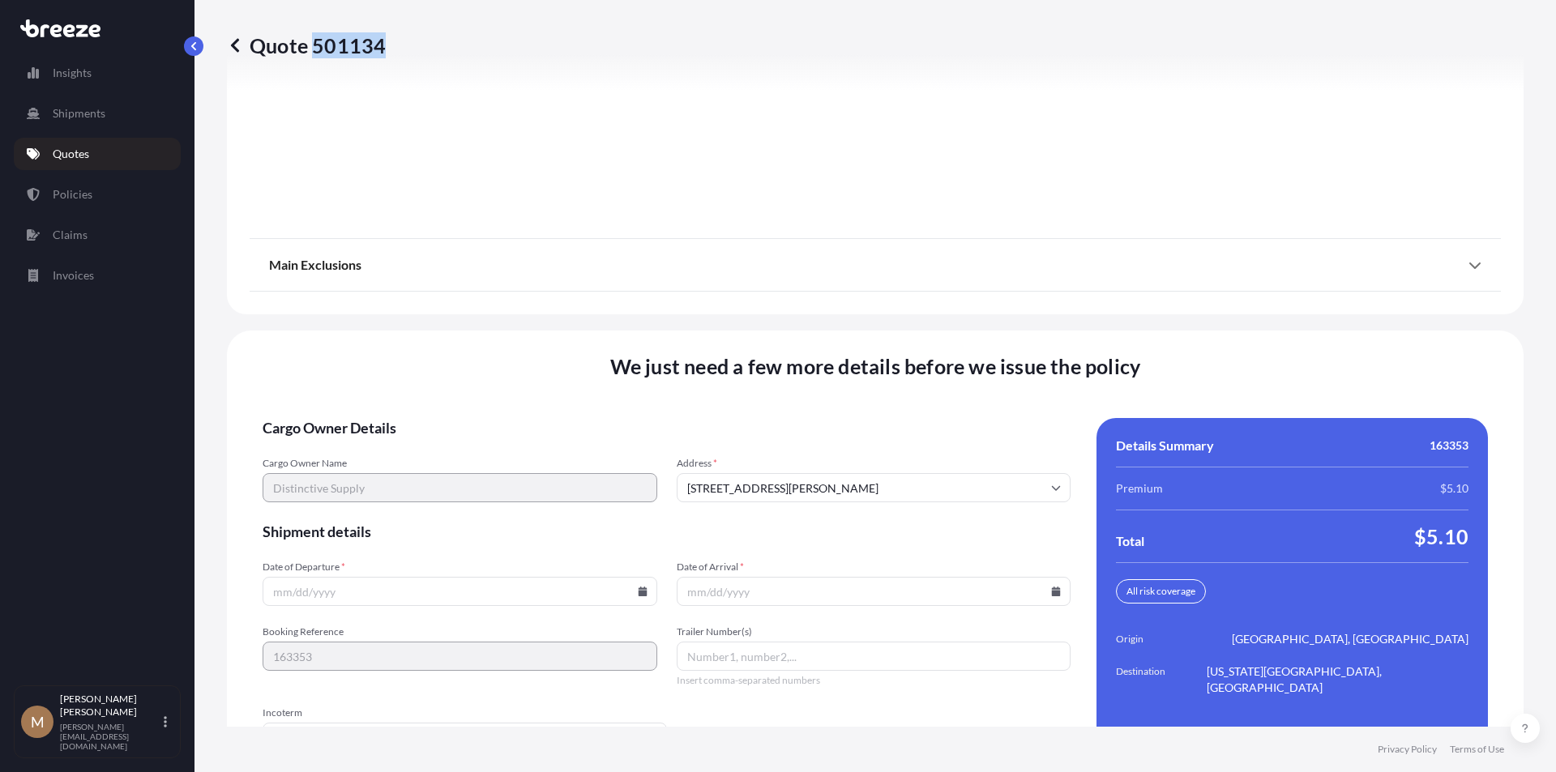
scroll to position [2057, 0]
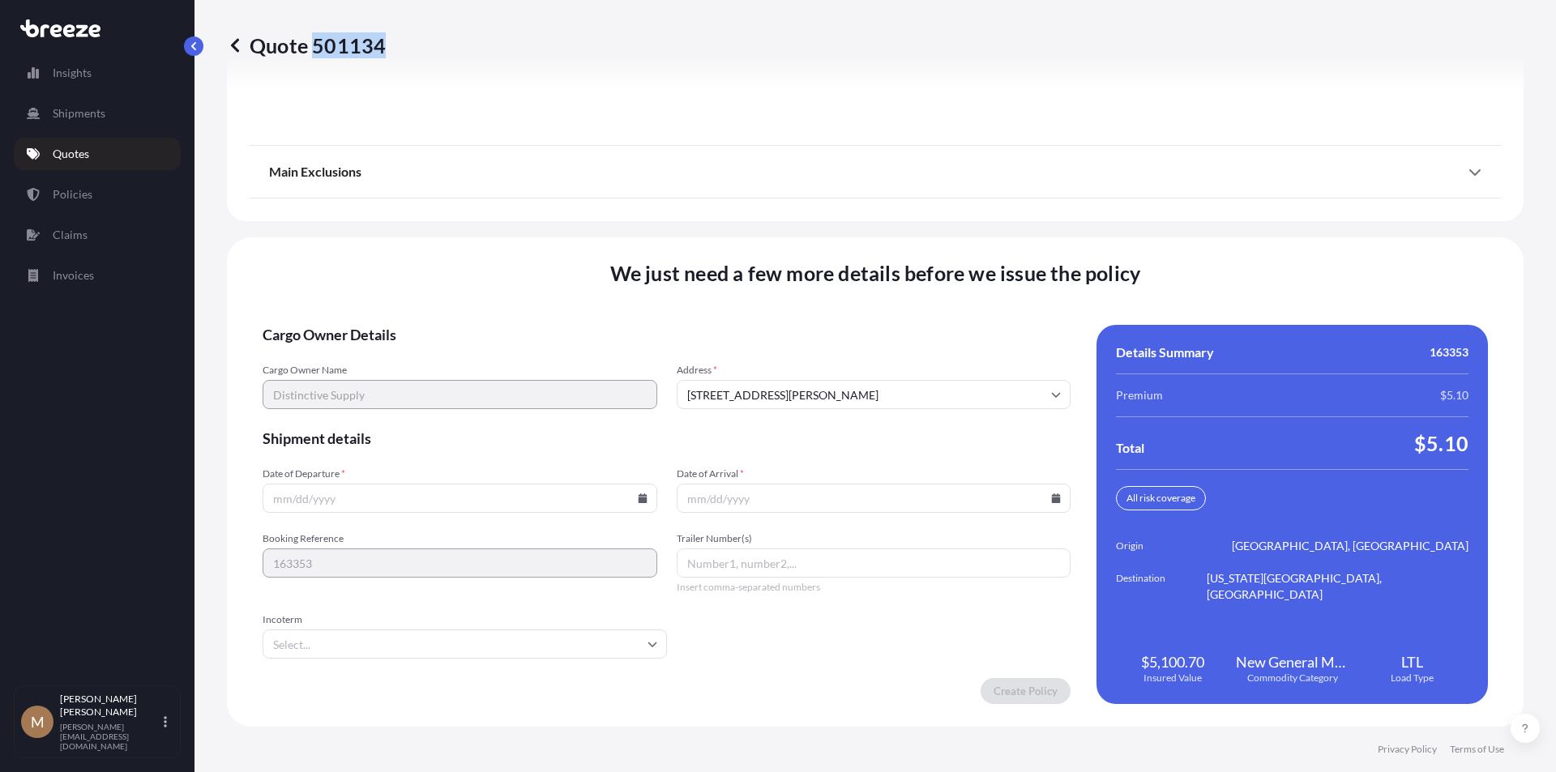
click at [234, 51] on icon at bounding box center [235, 45] width 16 height 16
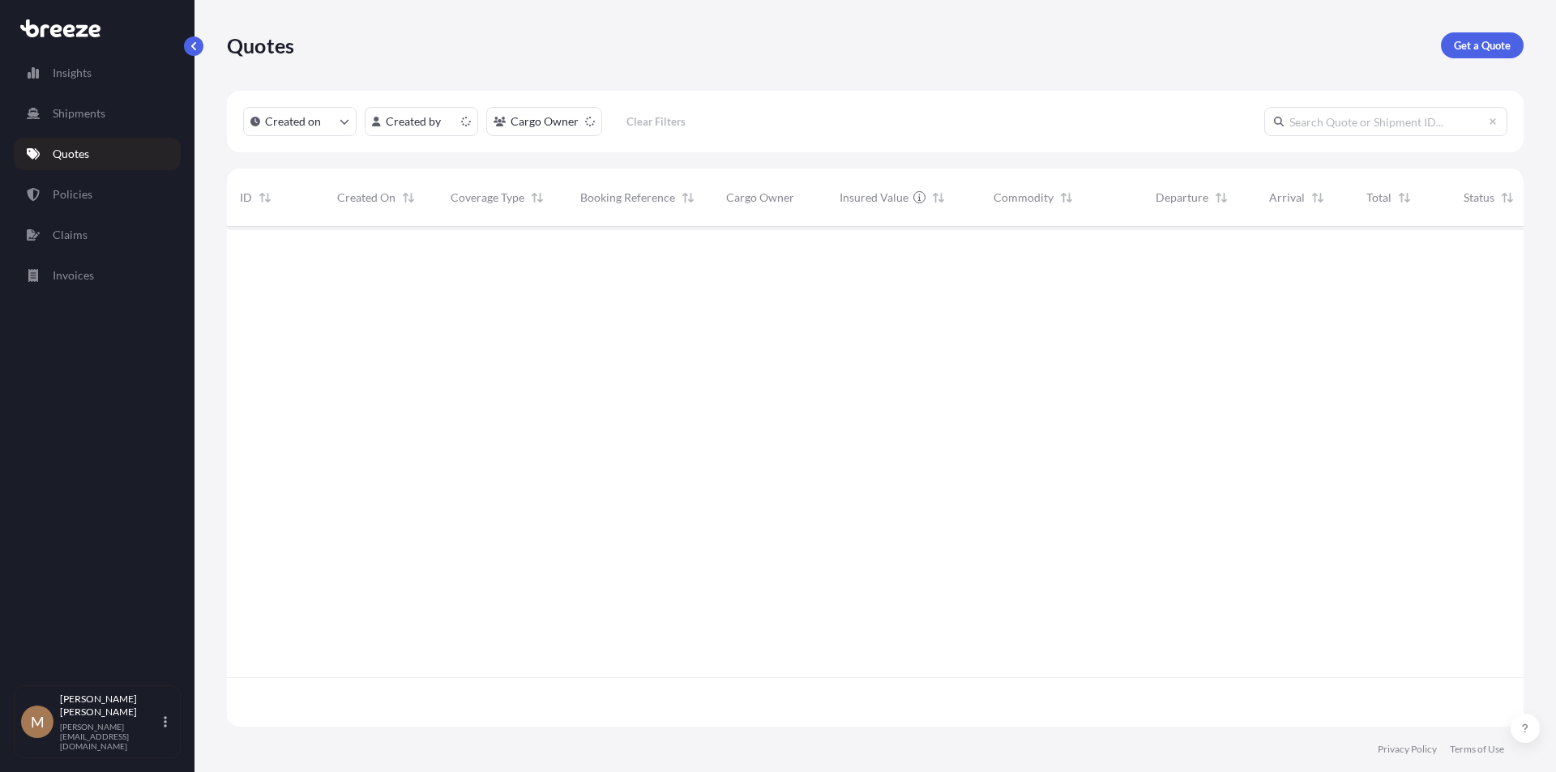
scroll to position [497, 1284]
click at [886, 253] on span "70" at bounding box center [882, 253] width 10 height 6
select select "Road"
select select "1"
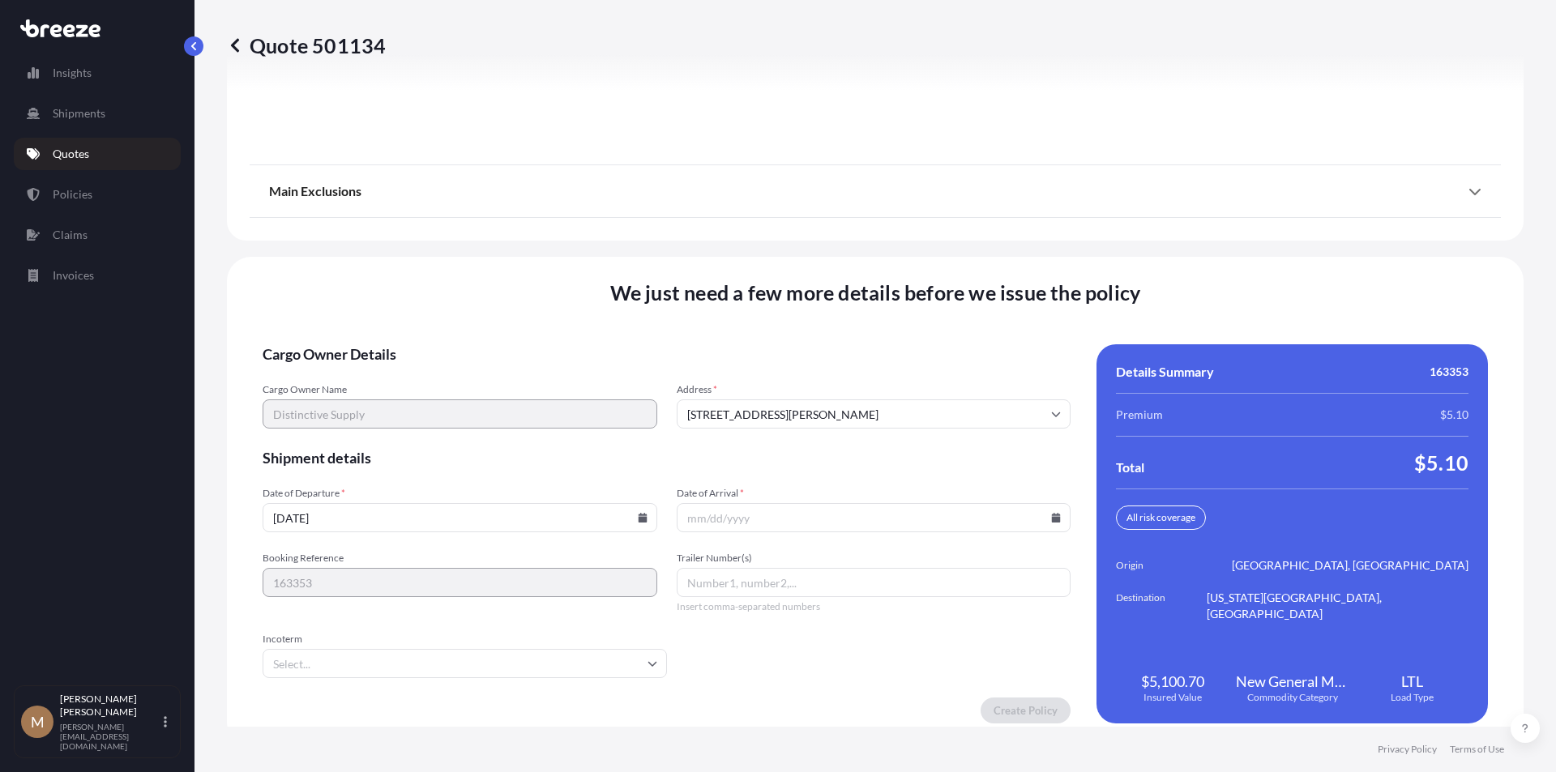
scroll to position [2057, 0]
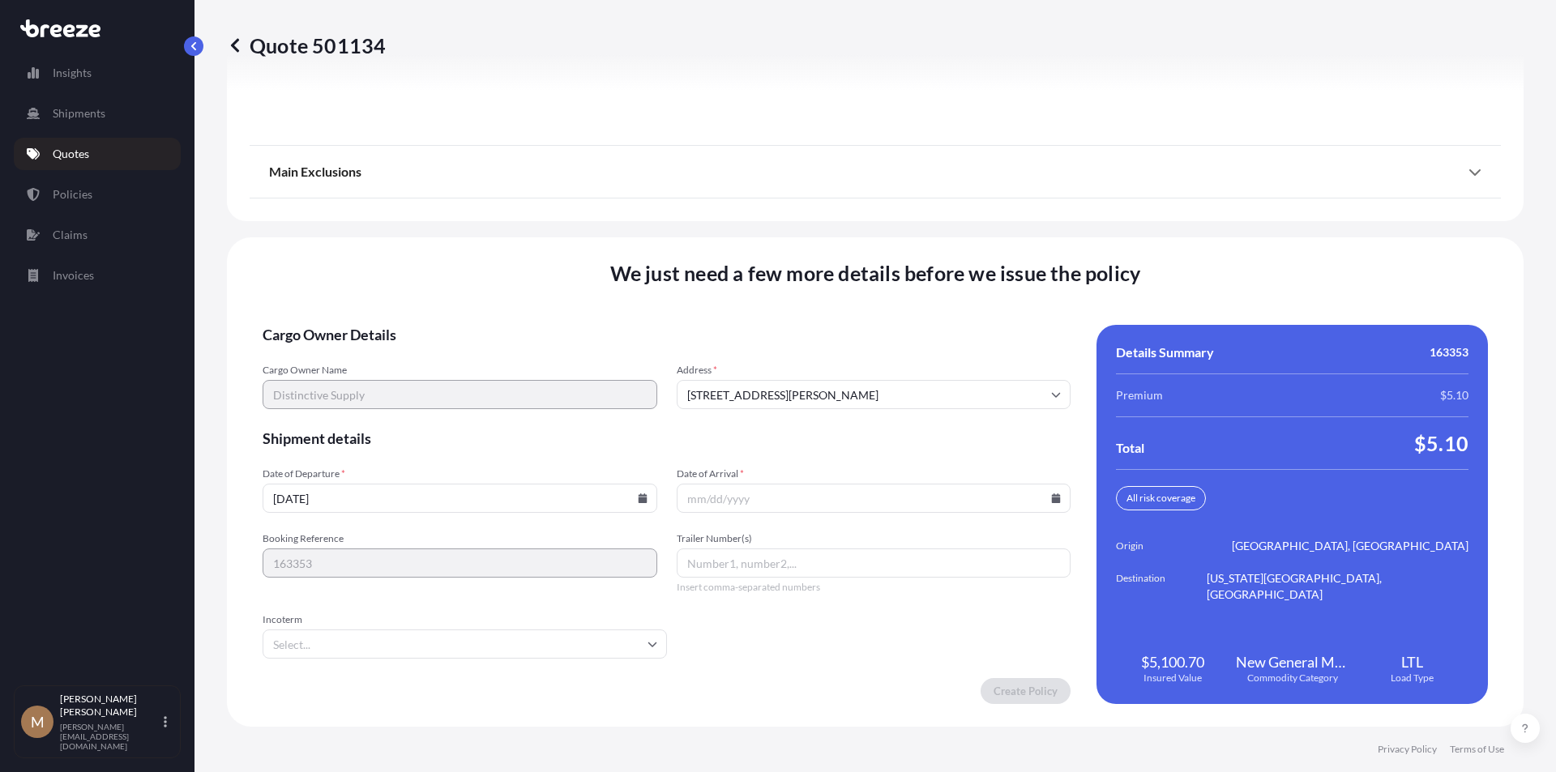
click at [886, 500] on input "Date of Arrival *" at bounding box center [874, 498] width 395 height 29
click at [1052, 498] on icon at bounding box center [1056, 498] width 9 height 10
click at [864, 351] on button "16" at bounding box center [868, 354] width 26 height 26
type input "[DATE]"
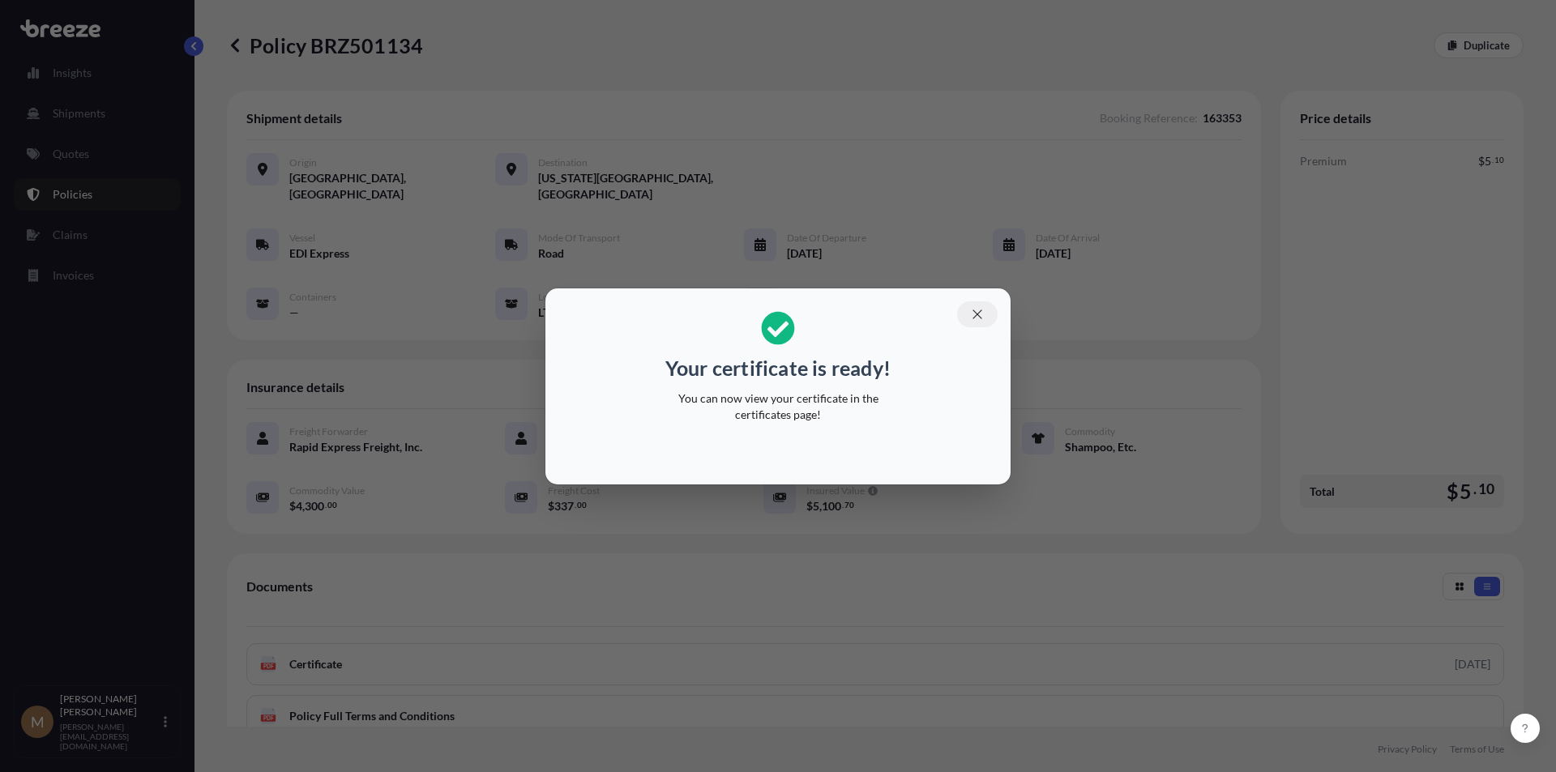
click at [976, 308] on icon "button" at bounding box center [977, 314] width 15 height 15
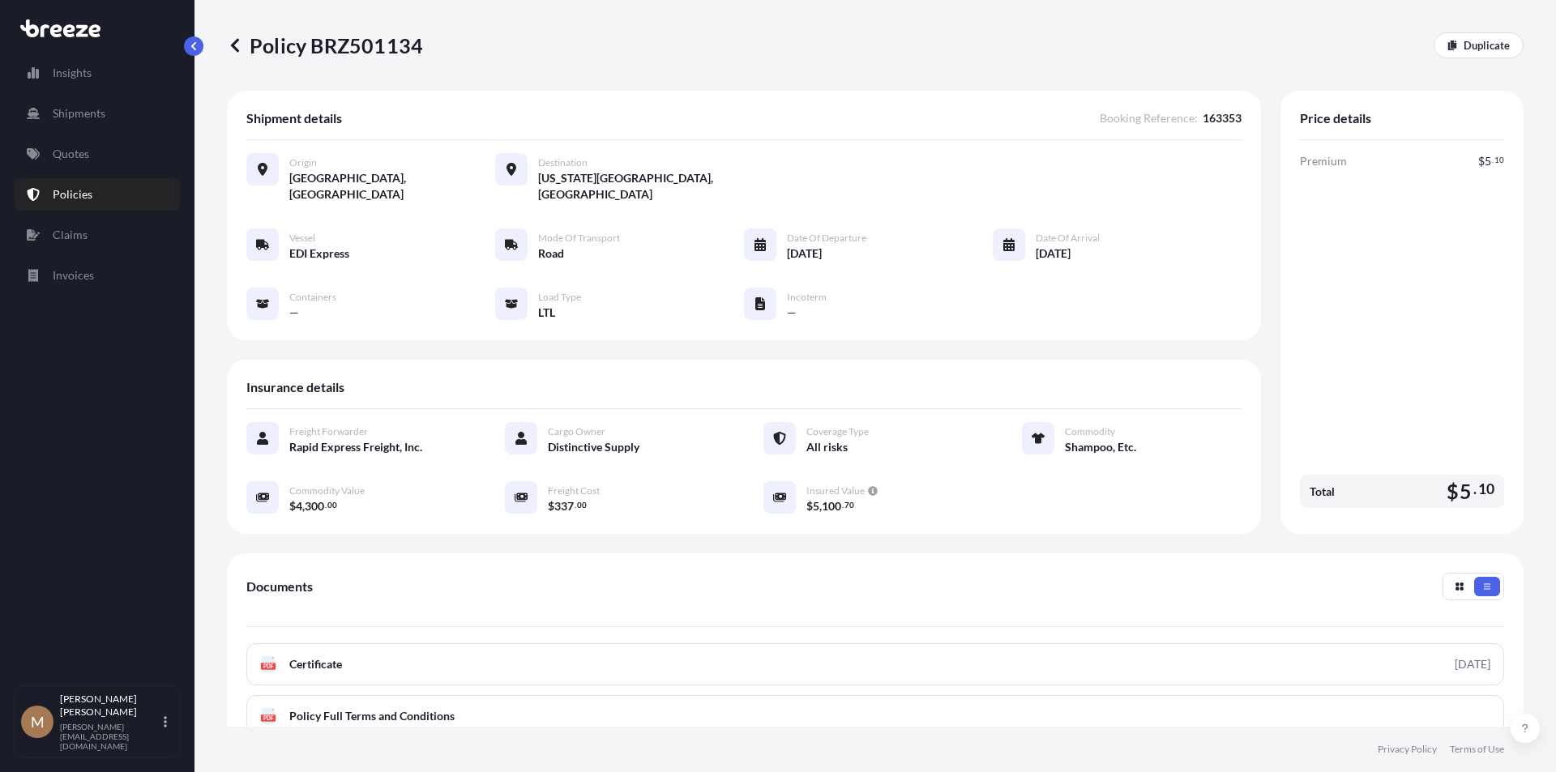
click at [359, 43] on p "Policy BRZ501134" at bounding box center [325, 45] width 196 height 26
copy p "BRZ501134"
click at [363, 42] on p "Policy BRZ501134" at bounding box center [325, 45] width 196 height 26
